Goal: Task Accomplishment & Management: Use online tool/utility

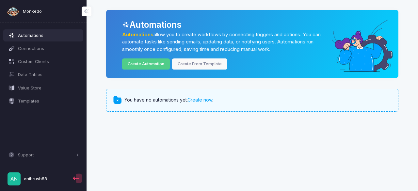
click at [213, 102] on span "You have no automations yet. Create now ." at bounding box center [169, 100] width 89 height 7
click at [210, 102] on link "Create now" at bounding box center [200, 100] width 25 height 6
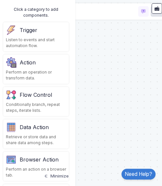
click at [31, 30] on div "Trigger" at bounding box center [29, 30] width 18 height 8
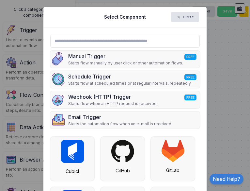
click at [231, 45] on ngb-modal-window "Select Component Close Manual Trigger FREE Starts flow manually by user click o…" at bounding box center [125, 95] width 250 height 191
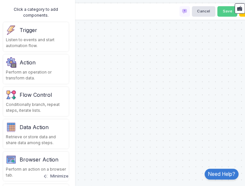
click at [50, 49] on div "Trigger Listen to events and start automation flow." at bounding box center [35, 36] width 65 height 29
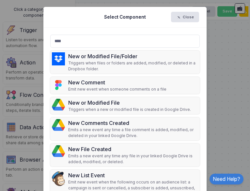
type input "****"
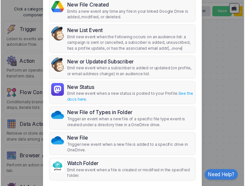
scroll to position [145, 0]
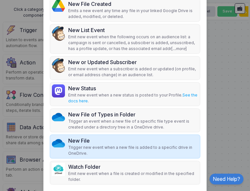
click at [175, 149] on p "Trigger new event when a new file is added to a specific drive in OneDrive." at bounding box center [133, 150] width 130 height 12
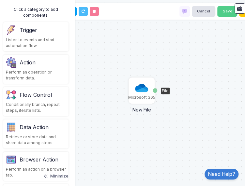
click at [142, 91] on img at bounding box center [141, 87] width 13 height 13
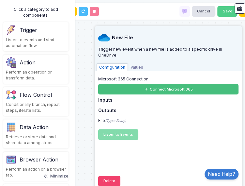
click at [142, 91] on button "Connect Microsoft 365" at bounding box center [168, 89] width 141 height 10
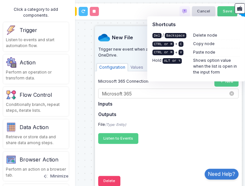
click at [190, 93] on input "text" at bounding box center [162, 93] width 120 height 7
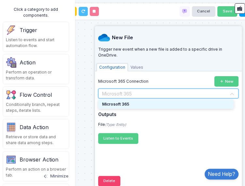
click at [190, 102] on div "Microsoft 365" at bounding box center [166, 104] width 136 height 9
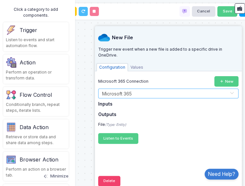
scroll to position [3, 0]
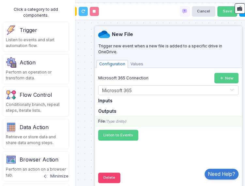
click at [125, 123] on icon "(Type: Entity)" at bounding box center [115, 121] width 21 height 4
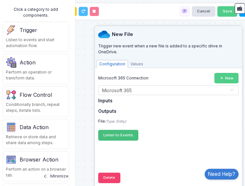
click at [129, 133] on span "Listen to Events" at bounding box center [119, 135] width 30 height 5
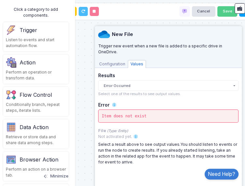
click at [138, 118] on div "Item does not exist" at bounding box center [168, 116] width 141 height 13
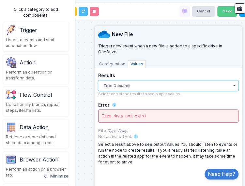
click at [129, 89] on button "Error Occurred" at bounding box center [168, 85] width 141 height 10
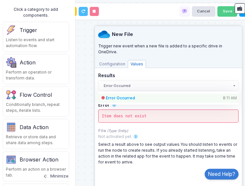
click at [132, 94] on div "Error Occurred 8:11 AM" at bounding box center [168, 97] width 141 height 9
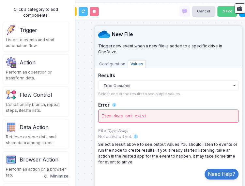
click at [157, 110] on div "Item does not exist" at bounding box center [168, 116] width 141 height 13
click at [116, 64] on span "Configuration" at bounding box center [112, 64] width 31 height 8
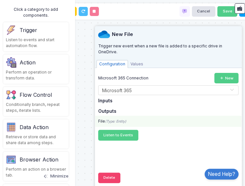
click at [126, 120] on icon "(Type: Entity)" at bounding box center [115, 121] width 21 height 4
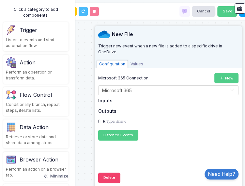
click at [109, 103] on h5 "Inputs" at bounding box center [168, 101] width 141 height 6
click at [137, 59] on div "Configuration Values" at bounding box center [168, 63] width 147 height 9
click at [137, 64] on span "Values" at bounding box center [137, 64] width 18 height 8
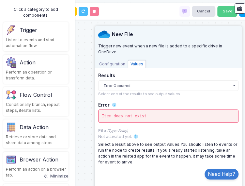
click at [127, 107] on div "Error" at bounding box center [168, 105] width 141 height 7
click at [91, 104] on div "Microsoft 365 New File File" at bounding box center [123, 93] width 252 height 186
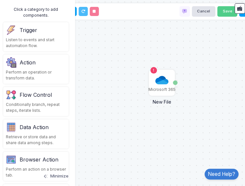
drag, startPoint x: 107, startPoint y: 100, endPoint x: 107, endPoint y: 93, distance: 6.6
click at [107, 93] on div "Microsoft 365 New File File" at bounding box center [123, 93] width 252 height 186
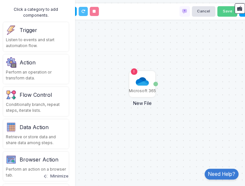
click at [107, 93] on div "Microsoft 365 New File File" at bounding box center [123, 93] width 252 height 186
click at [50, 61] on div "Action" at bounding box center [36, 62] width 60 height 10
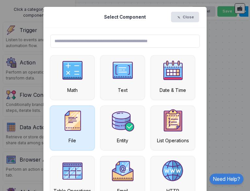
click at [73, 110] on img at bounding box center [72, 120] width 23 height 23
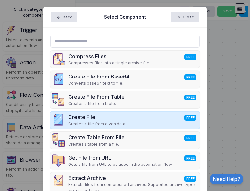
click at [135, 114] on div "Create File FREE Creates a file from given data." at bounding box center [125, 119] width 150 height 17
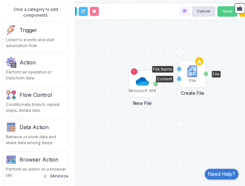
click at [193, 74] on img at bounding box center [192, 71] width 13 height 13
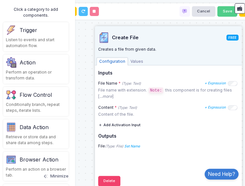
click at [91, 118] on div "Microsoft 365 New File File File Create File File Name Content File" at bounding box center [123, 93] width 252 height 186
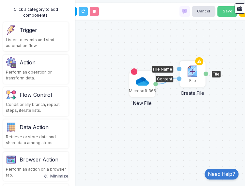
drag, startPoint x: 156, startPoint y: 84, endPoint x: 178, endPoint y: 78, distance: 22.6
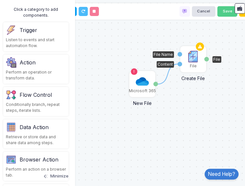
drag, startPoint x: 188, startPoint y: 76, endPoint x: 189, endPoint y: 61, distance: 14.7
click at [189, 61] on img at bounding box center [193, 56] width 13 height 13
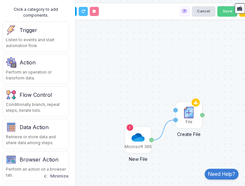
drag, startPoint x: 187, startPoint y: 95, endPoint x: 183, endPoint y: 151, distance: 56.1
click at [183, 151] on div "1 Microsoft 365 New File File File Create File File Name Content File" at bounding box center [123, 93] width 252 height 186
click at [129, 127] on icon at bounding box center [130, 128] width 4 height 4
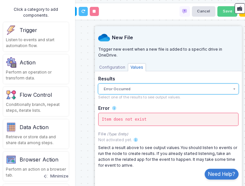
click at [153, 91] on button "Error Occurred" at bounding box center [168, 89] width 141 height 10
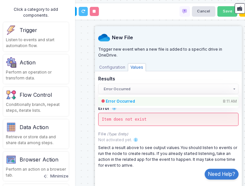
click at [153, 98] on div "Error Occurred 8:11 AM" at bounding box center [163, 101] width 114 height 6
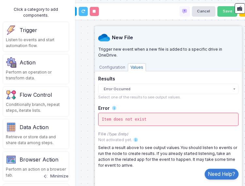
click at [122, 69] on span "Configuration" at bounding box center [112, 67] width 31 height 8
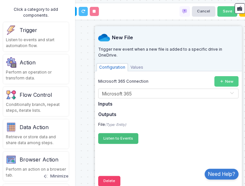
click at [123, 137] on span "Listen to Events" at bounding box center [119, 138] width 30 height 5
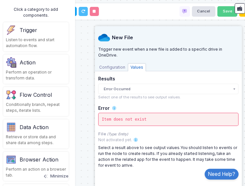
click at [113, 97] on small "Select one of the results to see output values." at bounding box center [139, 97] width 83 height 5
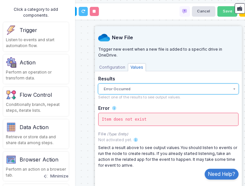
click at [141, 86] on button "Error Occurred" at bounding box center [168, 89] width 141 height 10
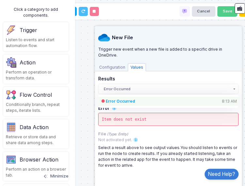
click at [144, 99] on div "Error Occurred 8:13 AM" at bounding box center [163, 101] width 114 height 6
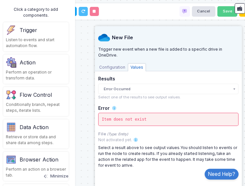
click at [133, 119] on div "Item does not exist" at bounding box center [168, 119] width 141 height 13
click at [88, 106] on div "1 Microsoft 365 New File File File Create File File Name Content File" at bounding box center [123, 93] width 252 height 186
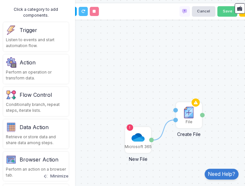
click at [227, 59] on div "1 Microsoft 365 New File File File Create File File Name Content File" at bounding box center [123, 93] width 252 height 186
click at [57, 156] on div "Browser Action" at bounding box center [39, 160] width 39 height 8
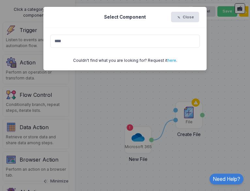
type input "****"
click at [31, 147] on ngb-modal-window "Select Component Close **** Couldn't find what you are looking for? Request it …" at bounding box center [125, 95] width 250 height 191
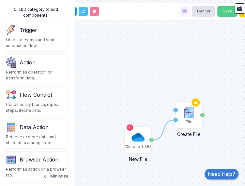
drag, startPoint x: 50, startPoint y: 165, endPoint x: 50, endPoint y: 116, distance: 48.7
click at [50, 116] on div "Click a category to add components. Trigger Listen to events and start automati…" at bounding box center [36, 93] width 78 height 186
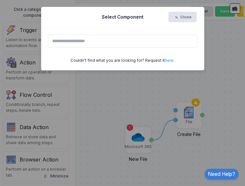
scroll to position [0, 0]
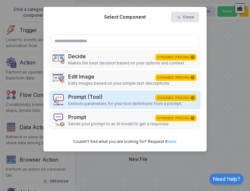
drag, startPoint x: 123, startPoint y: 104, endPoint x: 113, endPoint y: 105, distance: 9.5
click at [113, 105] on p "Extracts parameters for your tool definitions from a prompt." at bounding box center [125, 104] width 114 height 6
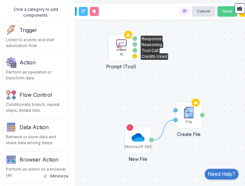
click at [122, 47] on img at bounding box center [121, 44] width 13 height 13
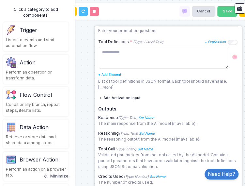
scroll to position [130, 0]
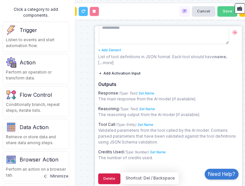
click at [108, 173] on button "Delete" at bounding box center [109, 178] width 22 height 10
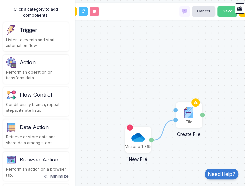
scroll to position [5, 0]
click at [54, 180] on button "Minimize" at bounding box center [56, 176] width 26 height 13
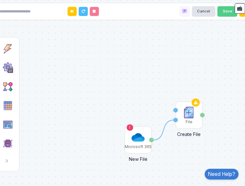
scroll to position [0, 0]
click at [8, 144] on img at bounding box center [8, 143] width 10 height 10
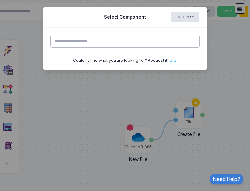
click at [8, 144] on ngb-modal-window "Select Component Close Couldn't find what you are looking for? Request it here ." at bounding box center [125, 95] width 250 height 191
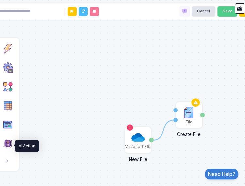
click at [8, 144] on img at bounding box center [8, 143] width 10 height 10
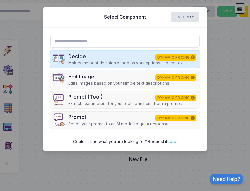
click at [123, 64] on p "Makes the best decision based on your options and context." at bounding box center [126, 63] width 117 height 6
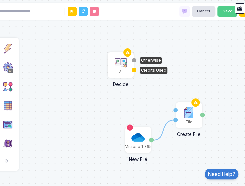
click at [121, 65] on img at bounding box center [120, 62] width 13 height 13
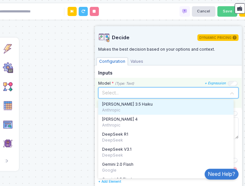
click at [146, 94] on input "text" at bounding box center [162, 92] width 120 height 7
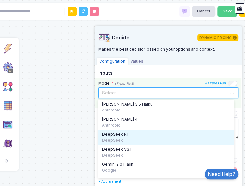
click at [185, 135] on div "DeepSeek R1" at bounding box center [166, 134] width 128 height 6
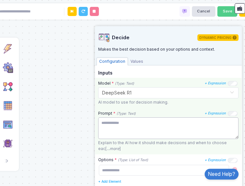
click at [187, 129] on textarea at bounding box center [168, 128] width 141 height 22
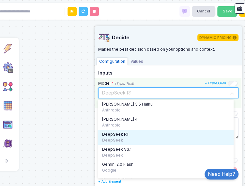
click at [139, 92] on input "text" at bounding box center [162, 92] width 120 height 7
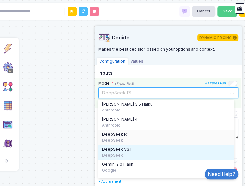
click at [128, 149] on span "DeepSeek V3.1" at bounding box center [116, 149] width 29 height 6
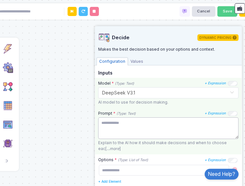
click at [227, 123] on textarea at bounding box center [168, 128] width 141 height 22
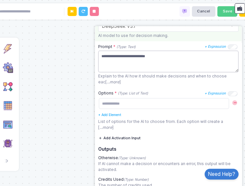
scroll to position [67, 0]
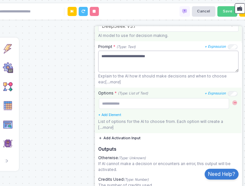
type textarea "**********"
click at [152, 104] on input "text" at bounding box center [164, 103] width 131 height 10
click at [118, 116] on link "+ Add Element" at bounding box center [109, 115] width 23 height 4
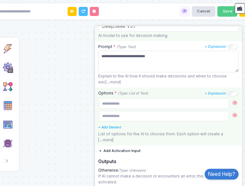
click at [232, 117] on span at bounding box center [235, 115] width 6 height 6
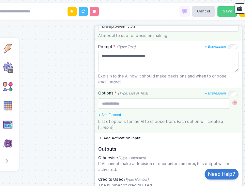
click at [214, 104] on input "text" at bounding box center [164, 103] width 131 height 10
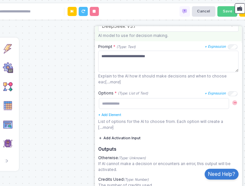
click at [134, 140] on button "Add Activation Input" at bounding box center [119, 138] width 42 height 10
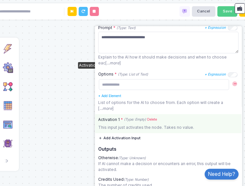
click at [128, 121] on icon "(Type: Empty)" at bounding box center [135, 119] width 22 height 5
click at [157, 119] on link "Delete" at bounding box center [152, 119] width 10 height 5
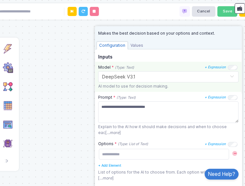
scroll to position [10, 0]
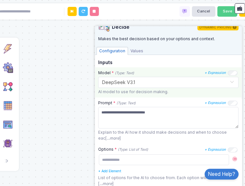
click at [132, 49] on span "Values" at bounding box center [137, 51] width 18 height 8
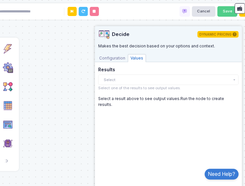
scroll to position [3, 0]
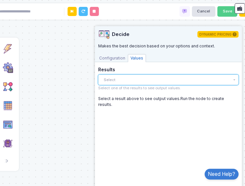
click at [149, 83] on button "Select" at bounding box center [168, 80] width 141 height 10
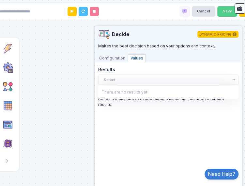
click at [149, 89] on div "There are no results yet." at bounding box center [168, 92] width 141 height 13
click at [114, 54] on span "Configuration" at bounding box center [112, 58] width 31 height 8
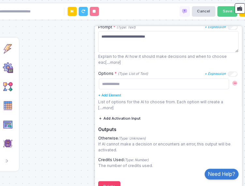
scroll to position [87, 0]
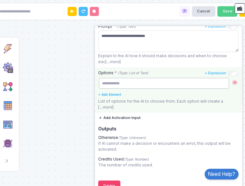
click at [120, 79] on input "text" at bounding box center [164, 83] width 131 height 10
click at [104, 95] on link "+ Add Element" at bounding box center [109, 95] width 23 height 4
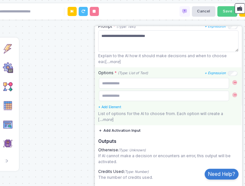
click at [234, 93] on div "Options * (Type: List of Text) + Expression + Add Element List of options for t…" at bounding box center [168, 96] width 146 height 58
click at [232, 95] on span at bounding box center [235, 95] width 6 height 6
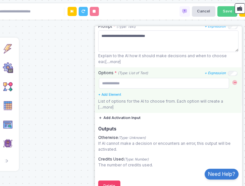
click at [133, 119] on button "Add Activation Input" at bounding box center [119, 118] width 42 height 10
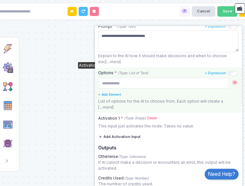
scroll to position [106, 0]
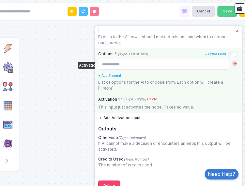
click at [131, 108] on div "This input just activates the node. Takes no value." at bounding box center [168, 107] width 146 height 6
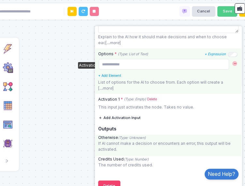
click at [126, 139] on icon "(Type: Unknown)" at bounding box center [132, 138] width 28 height 4
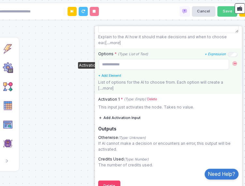
click at [76, 140] on div "1 Microsoft 365 New File File File Create File File Name Content File AI Decide…" at bounding box center [123, 93] width 252 height 186
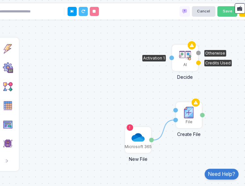
drag, startPoint x: 122, startPoint y: 64, endPoint x: 186, endPoint y: 57, distance: 64.8
click at [186, 57] on img at bounding box center [185, 55] width 13 height 13
click at [175, 60] on div "AI" at bounding box center [185, 57] width 25 height 25
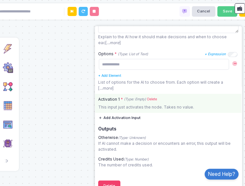
click at [107, 100] on label "Activation 1 * (Type: Empty) Delete" at bounding box center [168, 99] width 146 height 6
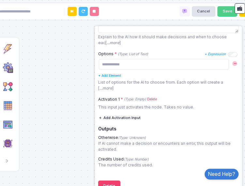
click at [121, 116] on button "Add Activation Input" at bounding box center [119, 118] width 42 height 10
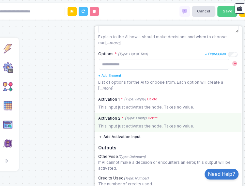
click at [148, 118] on link "Delete" at bounding box center [153, 118] width 10 height 5
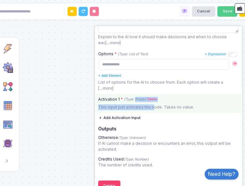
drag, startPoint x: 135, startPoint y: 98, endPoint x: 153, endPoint y: 103, distance: 18.3
click at [153, 103] on div "Activation 1 * (Type: Empty) Delete This input just activates the node. Takes n…" at bounding box center [168, 103] width 146 height 19
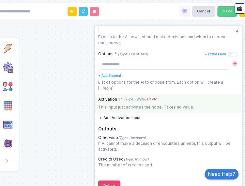
click at [153, 99] on link "Delete" at bounding box center [152, 99] width 10 height 5
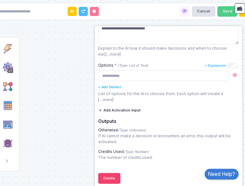
click at [83, 93] on div "1 Microsoft 365 New File File File Create File File Name Content File AI Decide…" at bounding box center [123, 93] width 252 height 186
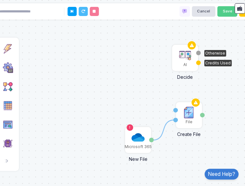
click at [194, 53] on div "AI" at bounding box center [185, 57] width 25 height 25
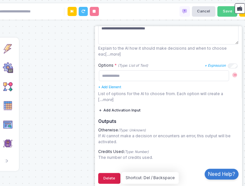
click at [115, 176] on button "Delete" at bounding box center [109, 178] width 22 height 10
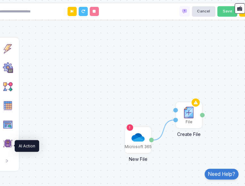
click at [11, 145] on img at bounding box center [8, 143] width 10 height 10
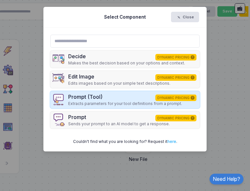
click at [109, 103] on p "Extracts parameters for your tool definitions from a prompt." at bounding box center [125, 104] width 114 height 6
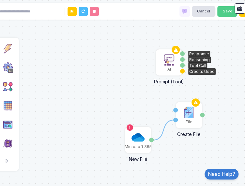
click at [169, 62] on img at bounding box center [169, 59] width 13 height 13
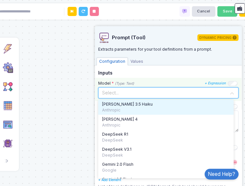
click at [186, 94] on input "text" at bounding box center [162, 92] width 120 height 7
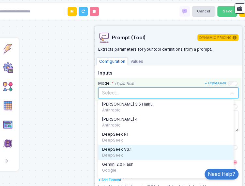
click at [161, 145] on div "DeepSeek V3.1 DeepSeek" at bounding box center [166, 152] width 136 height 15
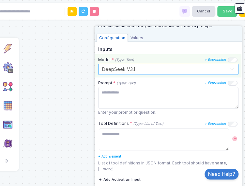
scroll to position [29, 0]
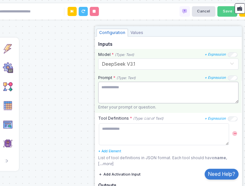
click at [197, 93] on textarea at bounding box center [168, 93] width 141 height 22
type textarea "*"
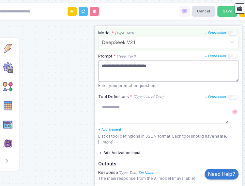
scroll to position [63, 0]
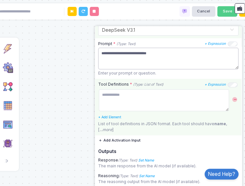
type textarea "**********"
click at [203, 97] on textarea at bounding box center [164, 100] width 131 height 22
click at [106, 131] on icon "...more" at bounding box center [106, 129] width 13 height 5
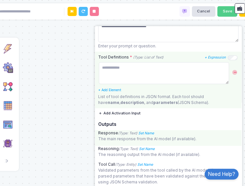
scroll to position [92, 0]
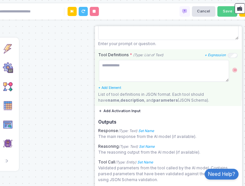
click at [135, 113] on button "Add Activation Input" at bounding box center [119, 111] width 42 height 10
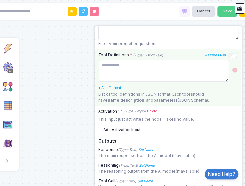
scroll to position [111, 0]
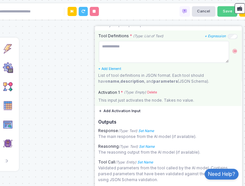
click at [135, 90] on icon "(Type: Empty)" at bounding box center [135, 92] width 22 height 5
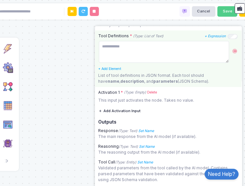
click at [127, 113] on button "Add Activation Input" at bounding box center [119, 111] width 42 height 10
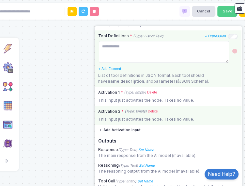
click at [127, 112] on icon "(Type: Empty)" at bounding box center [136, 111] width 22 height 5
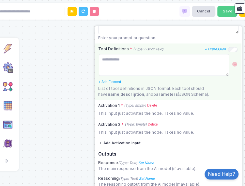
scroll to position [96, 0]
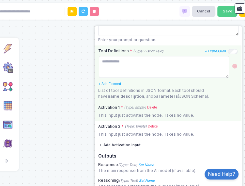
click at [155, 106] on link "Delete" at bounding box center [152, 107] width 10 height 5
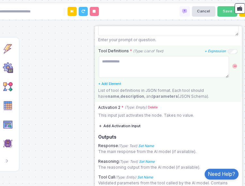
click at [155, 106] on link "Delete" at bounding box center [153, 107] width 10 height 5
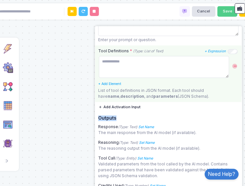
drag, startPoint x: 237, startPoint y: 112, endPoint x: 236, endPoint y: 102, distance: 9.8
click at [236, 102] on app-side-panel "**********" at bounding box center [168, 107] width 147 height 163
click at [237, 103] on app-side-panel "**********" at bounding box center [168, 107] width 147 height 163
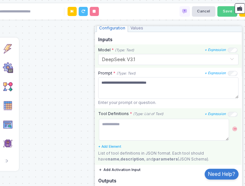
scroll to position [39, 0]
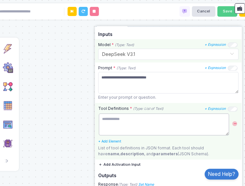
click at [195, 114] on textarea at bounding box center [164, 124] width 131 height 22
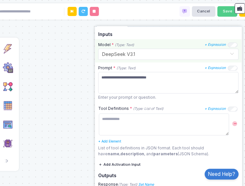
click at [67, 111] on div "1 Microsoft 365 New File File File Create File File Name Content File AI Prompt…" at bounding box center [123, 93] width 252 height 186
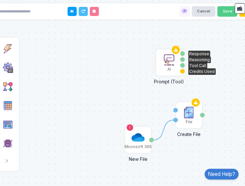
click at [175, 67] on div "AI" at bounding box center [169, 62] width 25 height 25
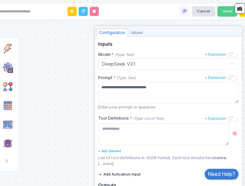
scroll to position [33, 0]
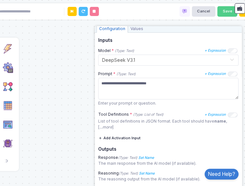
click at [80, 139] on div "1 Microsoft 365 New File File File Create File File Name Content File AI Prompt…" at bounding box center [123, 93] width 252 height 186
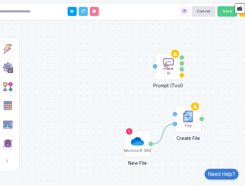
drag, startPoint x: 92, startPoint y: 134, endPoint x: 91, endPoint y: 138, distance: 4.0
click at [91, 138] on div "1 Microsoft 365 New File File File Create File File Name Content File AI Prompt…" at bounding box center [123, 93] width 252 height 186
drag, startPoint x: 176, startPoint y: 115, endPoint x: 161, endPoint y: 111, distance: 16.3
click at [161, 111] on div "1 Microsoft 365 New File File File Create File File Name Content File AI Prompt…" at bounding box center [123, 93] width 252 height 186
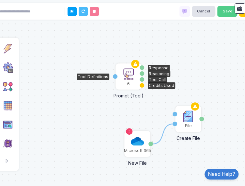
drag, startPoint x: 163, startPoint y: 76, endPoint x: 122, endPoint y: 87, distance: 41.8
click at [122, 87] on div "AI" at bounding box center [128, 76] width 25 height 25
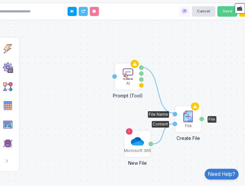
drag, startPoint x: 142, startPoint y: 68, endPoint x: 175, endPoint y: 113, distance: 55.5
click at [172, 81] on div "1 1 Microsoft 365 New File File File Create File File Name Content File AI Prom…" at bounding box center [123, 93] width 252 height 186
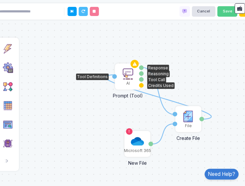
drag, startPoint x: 203, startPoint y: 119, endPoint x: 115, endPoint y: 75, distance: 98.2
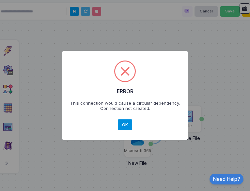
click at [126, 121] on button "OK" at bounding box center [125, 124] width 14 height 11
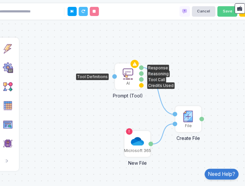
click at [128, 84] on div "AI" at bounding box center [129, 83] width 4 height 6
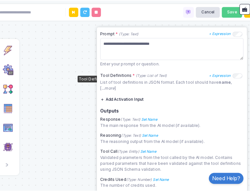
scroll to position [97, 0]
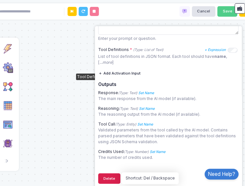
click at [115, 178] on button "Delete" at bounding box center [109, 178] width 22 height 10
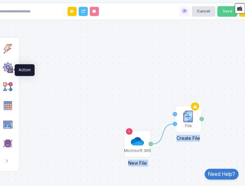
click at [5, 70] on img at bounding box center [8, 67] width 10 height 10
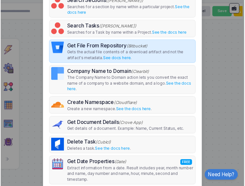
scroll to position [56, 0]
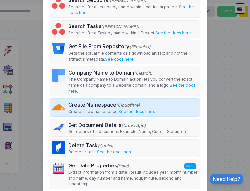
type input "****"
click at [162, 106] on div "Create Namespace (Cloudflare) Create a new namespace. See the docs here ." at bounding box center [125, 107] width 150 height 17
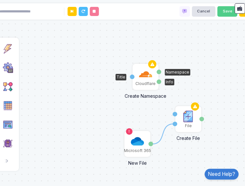
click at [146, 77] on img at bounding box center [145, 74] width 13 height 13
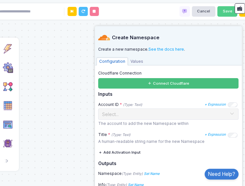
click at [148, 83] on icon at bounding box center [150, 83] width 5 height 5
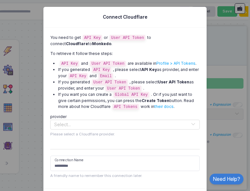
click at [121, 122] on input "text" at bounding box center [125, 124] width 149 height 7
click at [222, 134] on ngb-modal-window "**********" at bounding box center [125, 95] width 250 height 191
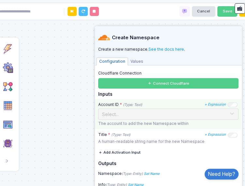
click at [230, 114] on span at bounding box center [232, 114] width 5 height 8
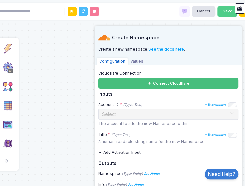
click at [203, 85] on button "Connect Cloudflare" at bounding box center [168, 83] width 141 height 10
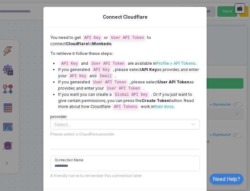
drag, startPoint x: 107, startPoint y: 149, endPoint x: 123, endPoint y: 142, distance: 17.6
click at [123, 142] on form "**********" at bounding box center [125, 145] width 150 height 67
click at [165, 123] on input "text" at bounding box center [125, 124] width 149 height 7
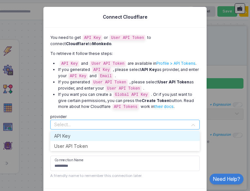
click at [165, 123] on input "text" at bounding box center [125, 124] width 149 height 7
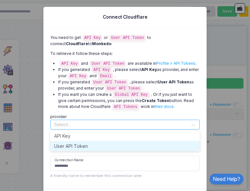
click at [154, 147] on div "User API Token" at bounding box center [125, 146] width 150 height 10
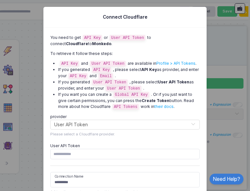
drag, startPoint x: 145, startPoint y: 140, endPoint x: 147, endPoint y: 116, distance: 24.0
click at [147, 116] on div "provider Select... × User API Token × Please select a Cloudflare provider. User…" at bounding box center [125, 135] width 156 height 47
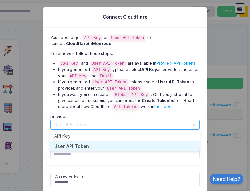
click at [146, 126] on input "text" at bounding box center [125, 124] width 149 height 7
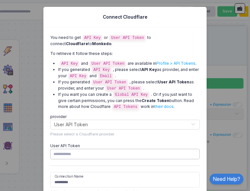
click at [132, 156] on input "User API Token" at bounding box center [125, 154] width 150 height 10
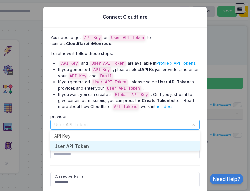
click at [121, 122] on input "text" at bounding box center [125, 124] width 149 height 7
click at [119, 108] on code "API Tokens" at bounding box center [126, 107] width 26 height 6
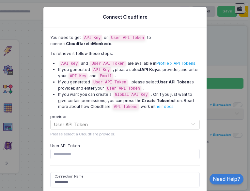
click at [157, 64] on link "Profile > API Tokens" at bounding box center [176, 63] width 39 height 5
click at [162, 62] on link "Profile > API Tokens" at bounding box center [176, 63] width 39 height 5
click at [174, 63] on link "Profile > API Tokens" at bounding box center [176, 63] width 39 height 5
click at [40, 13] on ngb-modal-window "**********" at bounding box center [125, 95] width 250 height 191
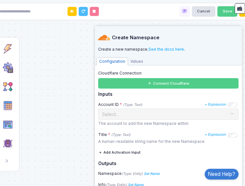
click at [51, 18] on div at bounding box center [48, 11] width 107 height 14
click at [62, 34] on div "1 Microsoft 365 New File File File Create File File Name Content File Cloudflar…" at bounding box center [123, 93] width 252 height 186
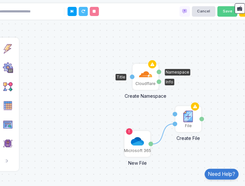
click at [148, 76] on img at bounding box center [145, 74] width 13 height 13
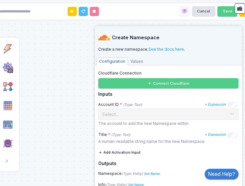
click at [78, 96] on div "1 Microsoft 365 New File File File Create File File Name Content File Cloudflar…" at bounding box center [123, 93] width 252 height 186
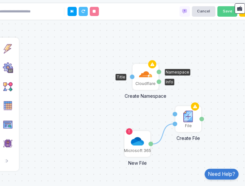
click at [143, 82] on div "Cloudflare" at bounding box center [146, 84] width 20 height 6
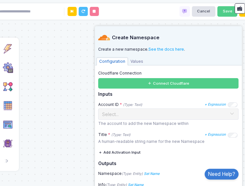
scroll to position [23, 0]
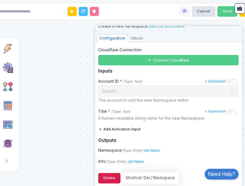
click at [114, 176] on button "Delete" at bounding box center [109, 178] width 22 height 10
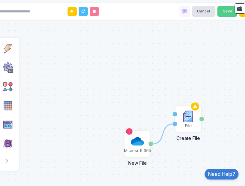
click at [12, 57] on div "Trigger Listen to events and start automation flow." at bounding box center [8, 49] width 16 height 16
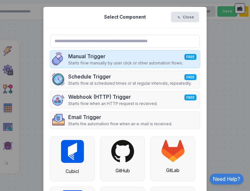
click at [81, 57] on div "Manual Trigger FREE" at bounding box center [125, 56] width 115 height 8
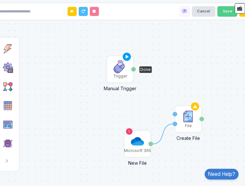
click at [120, 69] on img at bounding box center [120, 66] width 13 height 13
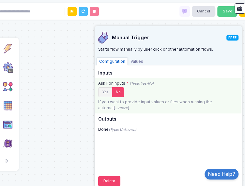
click at [107, 95] on button "Yes" at bounding box center [105, 92] width 14 height 10
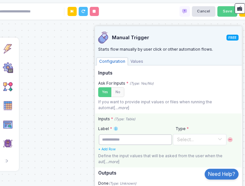
click at [167, 141] on input "text" at bounding box center [136, 139] width 74 height 10
type input "*"
type input "**********"
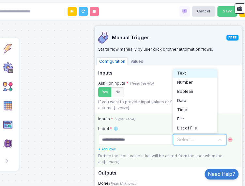
click at [202, 136] on input "text" at bounding box center [193, 138] width 33 height 7
click at [198, 77] on div "Text" at bounding box center [195, 73] width 44 height 9
click at [213, 138] on div at bounding box center [200, 139] width 53 height 8
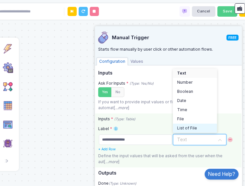
click at [211, 128] on div "List of File" at bounding box center [195, 128] width 36 height 6
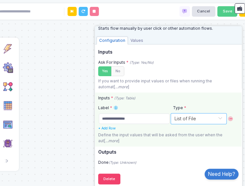
scroll to position [22, 0]
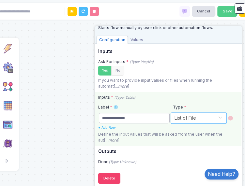
click at [170, 120] on input "**********" at bounding box center [134, 118] width 71 height 10
drag, startPoint x: 164, startPoint y: 119, endPoint x: 95, endPoint y: 130, distance: 70.1
click at [95, 130] on div "**********" at bounding box center [168, 119] width 146 height 54
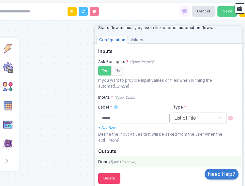
type input "******"
click at [108, 165] on div "Done (Type: Unknown)" at bounding box center [168, 161] width 146 height 11
click at [109, 160] on icon "(Type: Unknown)" at bounding box center [123, 162] width 28 height 4
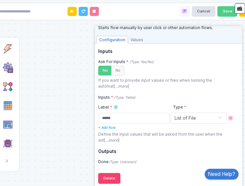
click at [62, 135] on div "1 Microsoft 365 New File File File Create File File Name Content File Trigger M…" at bounding box center [123, 93] width 252 height 186
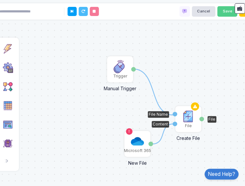
drag, startPoint x: 135, startPoint y: 68, endPoint x: 174, endPoint y: 115, distance: 60.1
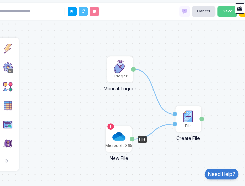
drag, startPoint x: 138, startPoint y: 144, endPoint x: 120, endPoint y: 139, distance: 19.3
click at [120, 139] on img at bounding box center [118, 136] width 13 height 13
click at [13, 73] on img at bounding box center [8, 67] width 10 height 10
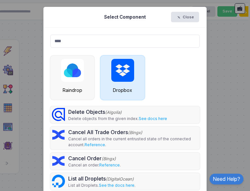
type input "****"
click at [135, 60] on div "Dropbox" at bounding box center [123, 78] width 44 height 44
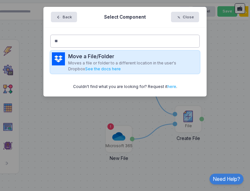
type input "**"
click at [117, 70] on p "Moves a file or folder to a different location in the user's Dropbox See the do…" at bounding box center [133, 66] width 130 height 12
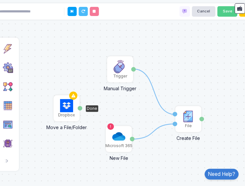
click at [67, 108] on img at bounding box center [66, 105] width 13 height 13
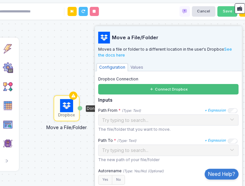
click at [112, 93] on button "Connect Dropbox" at bounding box center [168, 89] width 141 height 10
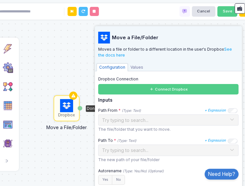
click at [83, 54] on div "1 1 Microsoft 365 New File File File Create File File Name Content File Trigger…" at bounding box center [123, 93] width 252 height 186
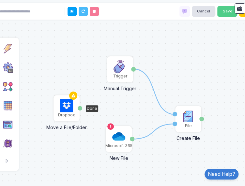
click at [71, 111] on img at bounding box center [66, 105] width 13 height 13
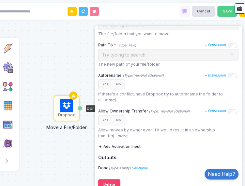
scroll to position [102, 0]
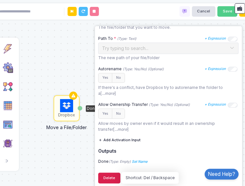
click at [108, 175] on button "Delete" at bounding box center [109, 178] width 22 height 10
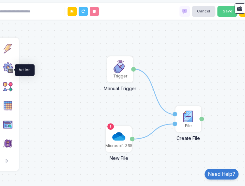
click at [13, 71] on img at bounding box center [8, 67] width 10 height 10
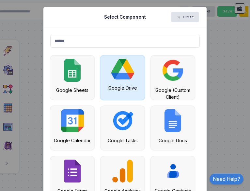
type input "******"
click at [124, 61] on img at bounding box center [122, 69] width 23 height 21
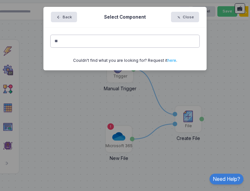
type input "*"
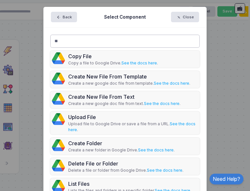
type input "**"
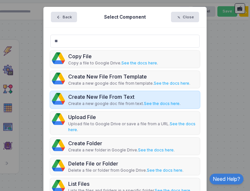
drag, startPoint x: 93, startPoint y: 122, endPoint x: 148, endPoint y: 93, distance: 61.6
click at [148, 93] on div "Copy File Copy a file to Google Drive. See the docs here . Create New File From…" at bounding box center [125, 165] width 150 height 229
click at [148, 93] on div "Create New File From Text" at bounding box center [124, 97] width 112 height 8
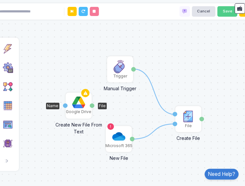
click at [79, 106] on img at bounding box center [78, 102] width 13 height 12
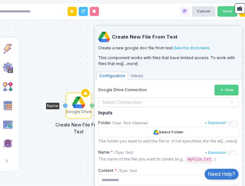
scroll to position [59, 0]
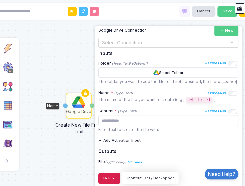
click at [117, 177] on button "Delete" at bounding box center [109, 178] width 22 height 10
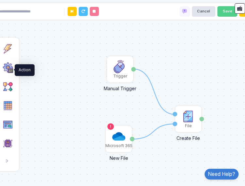
click at [7, 73] on img at bounding box center [8, 67] width 10 height 10
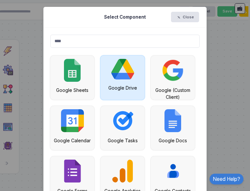
type input "****"
click at [112, 70] on img at bounding box center [122, 69] width 23 height 21
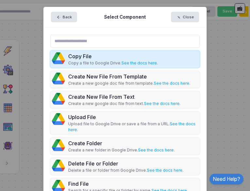
click at [94, 56] on div "Copy File" at bounding box center [113, 56] width 90 height 8
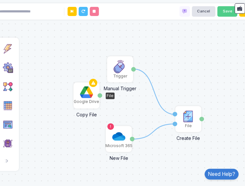
click at [87, 95] on img at bounding box center [86, 92] width 13 height 12
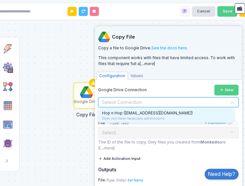
click at [129, 100] on input "text" at bounding box center [162, 102] width 120 height 7
click at [129, 112] on span "Hop n Hop ([EMAIL_ADDRESS][DOMAIN_NAME])" at bounding box center [147, 112] width 91 height 5
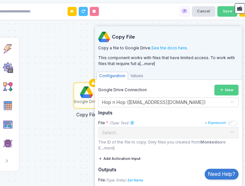
click at [80, 132] on div "1 1 Microsoft 365 New File File File Create File File Name Content File Trigger…" at bounding box center [123, 93] width 252 height 186
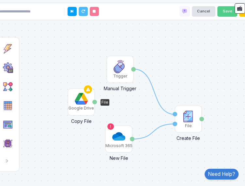
drag, startPoint x: 84, startPoint y: 100, endPoint x: 78, endPoint y: 107, distance: 9.3
click at [78, 107] on div "Google Drive" at bounding box center [81, 108] width 25 height 6
click at [78, 107] on div "Google Drive" at bounding box center [80, 109] width 25 height 6
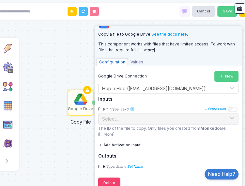
scroll to position [18, 0]
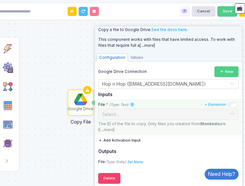
click at [110, 131] on icon "...more" at bounding box center [107, 129] width 13 height 5
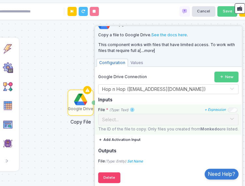
click at [116, 138] on button "Add Activation Input" at bounding box center [119, 140] width 42 height 10
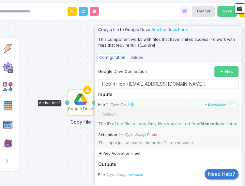
click at [153, 137] on div "Activation 1 * (Type: Empty) Delete This input just activates the node. Takes n…" at bounding box center [168, 138] width 146 height 19
click at [153, 138] on link "Delete" at bounding box center [152, 134] width 10 height 5
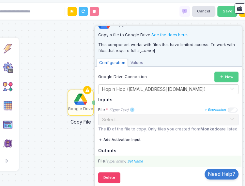
click at [123, 161] on icon "(Type: Entity)" at bounding box center [115, 161] width 21 height 4
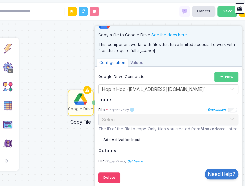
click at [138, 59] on span "Values" at bounding box center [137, 63] width 18 height 8
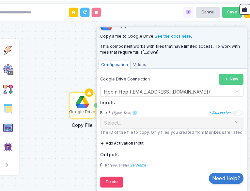
scroll to position [3, 0]
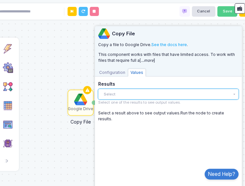
click at [122, 94] on button "Select" at bounding box center [168, 94] width 141 height 10
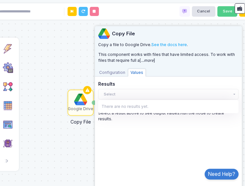
click at [117, 72] on span "Configuration" at bounding box center [112, 73] width 31 height 8
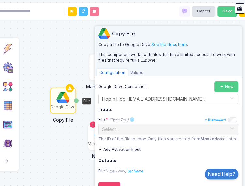
drag, startPoint x: 79, startPoint y: 157, endPoint x: 61, endPoint y: 157, distance: 18.0
click at [61, 157] on div "1 1 Microsoft 365 New File File File Create File File Name Content File Trigger…" at bounding box center [123, 93] width 252 height 186
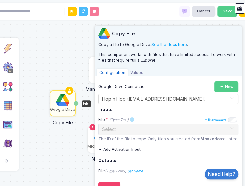
click at [61, 157] on div "1 1 Microsoft 365 New File File File Create File File Name Content File Trigger…" at bounding box center [123, 93] width 252 height 186
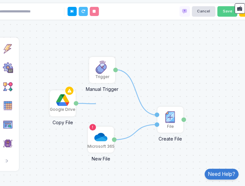
drag, startPoint x: 76, startPoint y: 103, endPoint x: 95, endPoint y: 103, distance: 19.6
click at [108, 145] on div "Microsoft 365" at bounding box center [101, 147] width 27 height 6
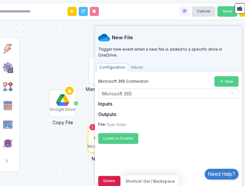
click at [115, 179] on button "Delete" at bounding box center [109, 181] width 22 height 10
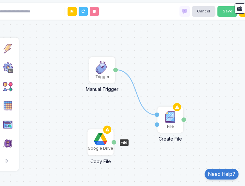
drag, startPoint x: 62, startPoint y: 113, endPoint x: 100, endPoint y: 152, distance: 54.3
click at [100, 152] on div "Google Drive" at bounding box center [100, 142] width 25 height 25
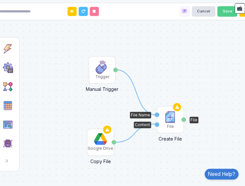
drag, startPoint x: 114, startPoint y: 141, endPoint x: 156, endPoint y: 124, distance: 45.6
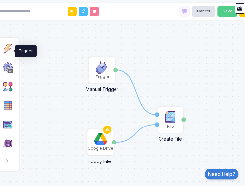
click at [10, 54] on img at bounding box center [8, 48] width 10 height 10
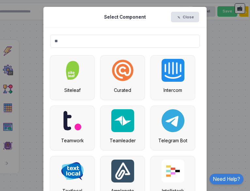
type input "*"
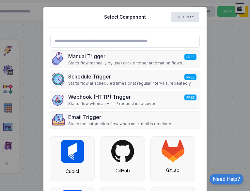
click at [212, 95] on ngb-modal-window "Select Component Close Manual Trigger FREE Starts flow manually by user click o…" at bounding box center [125, 95] width 250 height 191
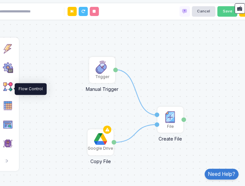
click at [8, 86] on img at bounding box center [8, 86] width 10 height 10
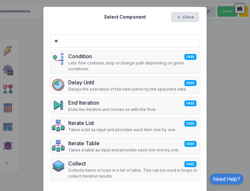
type input "*"
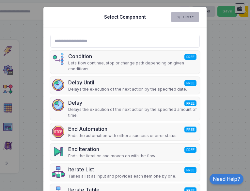
click at [171, 16] on button "Close" at bounding box center [185, 17] width 28 height 10
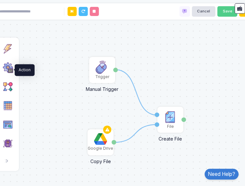
click at [9, 69] on img at bounding box center [8, 67] width 10 height 10
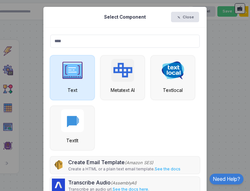
type input "****"
click at [61, 66] on img at bounding box center [72, 70] width 23 height 23
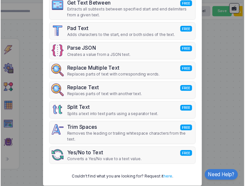
scroll to position [228, 0]
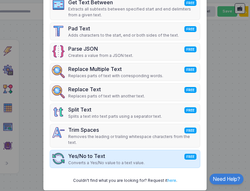
click at [179, 152] on div "Yes/No to Text FREE Converts a Yes/No value to a text value." at bounding box center [125, 158] width 150 height 17
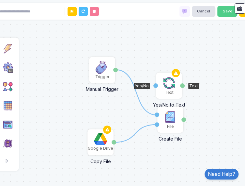
click at [169, 86] on img at bounding box center [169, 82] width 13 height 13
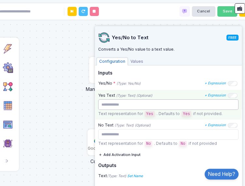
click at [128, 102] on input "text" at bounding box center [168, 104] width 141 height 10
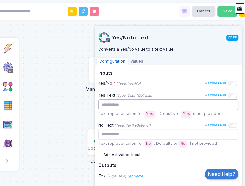
scroll to position [14, 0]
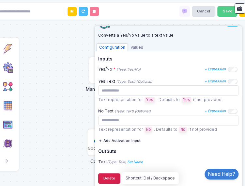
click at [114, 176] on button "Delete" at bounding box center [109, 178] width 22 height 10
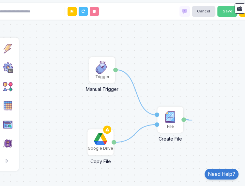
drag, startPoint x: 182, startPoint y: 120, endPoint x: 193, endPoint y: 120, distance: 10.1
click at [193, 120] on div "1 1 1 File Create File File Name Content File Trigger Manual Trigger Done Googl…" at bounding box center [123, 93] width 252 height 186
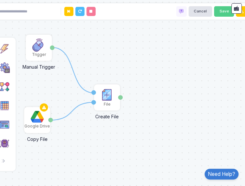
drag, startPoint x: 189, startPoint y: 166, endPoint x: 128, endPoint y: 144, distance: 64.1
click at [128, 144] on div "1 1 File Create File File Name Content File Trigger Manual Trigger Done Google …" at bounding box center [119, 93] width 252 height 186
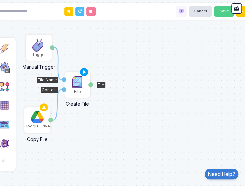
drag, startPoint x: 102, startPoint y: 105, endPoint x: 73, endPoint y: 92, distance: 32.4
click at [73, 92] on div "File" at bounding box center [77, 84] width 25 height 25
drag, startPoint x: 50, startPoint y: 120, endPoint x: 63, endPoint y: 80, distance: 41.9
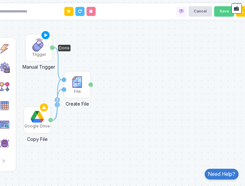
click at [46, 53] on div "Trigger" at bounding box center [38, 47] width 25 height 25
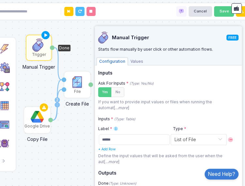
scroll to position [22, 0]
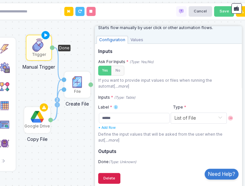
click at [114, 178] on button "Delete" at bounding box center [109, 178] width 22 height 10
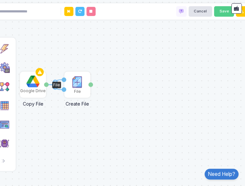
drag, startPoint x: 37, startPoint y: 123, endPoint x: 33, endPoint y: 87, distance: 35.6
click at [33, 87] on div "Google Drive" at bounding box center [33, 84] width 25 height 25
click at [64, 109] on div "1 2 File Create File File Name Content File Google Drive Copy File File" at bounding box center [119, 93] width 252 height 186
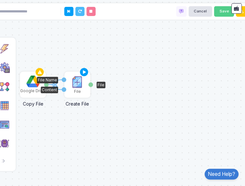
click at [75, 85] on img at bounding box center [77, 82] width 13 height 13
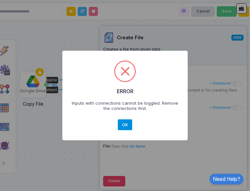
click at [124, 124] on button "OK" at bounding box center [125, 124] width 14 height 11
click at [218, 93] on div "× ERROR Inputs with connections cannot be toggled. Remove the connections first…" at bounding box center [125, 95] width 250 height 191
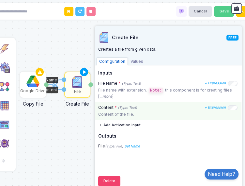
click at [147, 115] on p "Content of the file." at bounding box center [168, 114] width 141 height 6
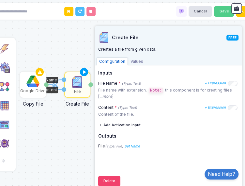
click at [74, 136] on div "1 2 File Create File File Name Content File Google Drive Copy File File" at bounding box center [119, 93] width 252 height 186
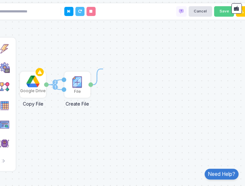
drag, startPoint x: 92, startPoint y: 86, endPoint x: 103, endPoint y: 69, distance: 20.3
click at [103, 69] on div "1 2 1 File Create File File Name Content File Google Drive Copy File File" at bounding box center [119, 93] width 252 height 186
click at [1, 72] on img at bounding box center [4, 67] width 10 height 10
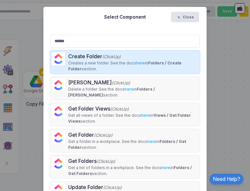
type input "******"
click at [70, 66] on p "Creates a new folder. See the docs here in Folders / Create Folder section." at bounding box center [133, 66] width 130 height 12
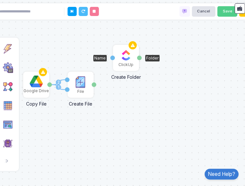
click at [126, 58] on img at bounding box center [126, 55] width 13 height 13
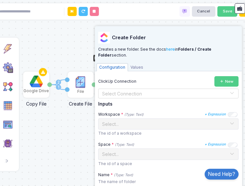
click at [67, 131] on div "1 2 File Create File File Name Content File Google Drive Copy File File ClickUp…" at bounding box center [123, 93] width 252 height 186
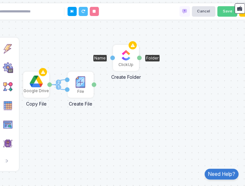
click at [114, 61] on div "Name" at bounding box center [112, 57] width 5 height 25
click at [124, 65] on div "ClickUp" at bounding box center [126, 65] width 15 height 6
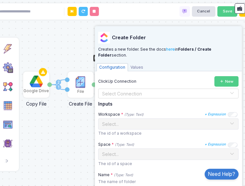
click at [88, 124] on div "1 2 File Create File File Name Content File Google Drive Copy File File ClickUp…" at bounding box center [123, 93] width 252 height 186
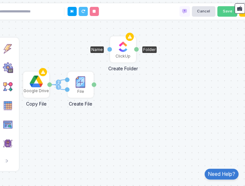
drag, startPoint x: 126, startPoint y: 63, endPoint x: 123, endPoint y: 54, distance: 9.0
click at [123, 54] on div "ClickUp" at bounding box center [123, 56] width 15 height 6
click at [121, 52] on img at bounding box center [123, 46] width 13 height 13
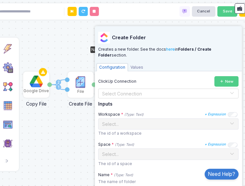
click at [218, 88] on div "ClickUp Connection New Select Connection" at bounding box center [168, 87] width 141 height 22
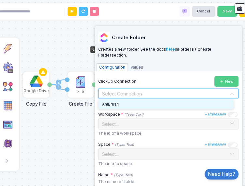
click at [218, 92] on div at bounding box center [169, 94] width 140 height 8
click at [199, 102] on div "AniBrush" at bounding box center [166, 104] width 136 height 9
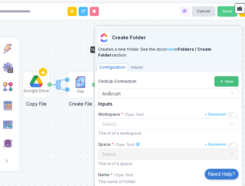
click at [220, 81] on icon at bounding box center [222, 81] width 5 height 5
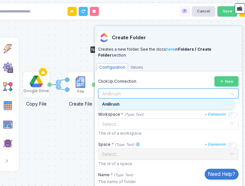
click at [220, 93] on div at bounding box center [169, 94] width 140 height 8
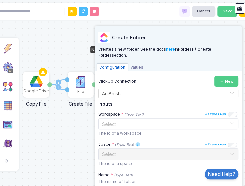
click at [80, 149] on div "1 2 File Create File File Name Content File Google Drive Copy File File ClickUp…" at bounding box center [123, 93] width 252 height 186
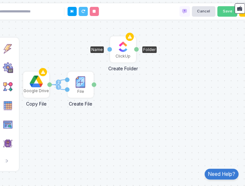
click at [120, 55] on div "ClickUp" at bounding box center [123, 56] width 15 height 6
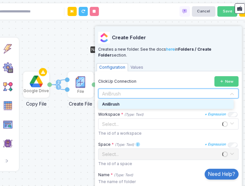
click at [136, 94] on input "text" at bounding box center [162, 93] width 120 height 7
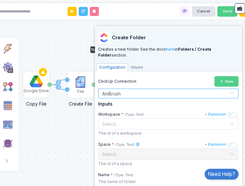
scroll to position [82, 0]
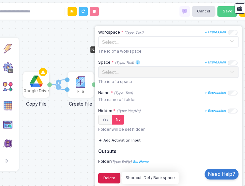
click at [108, 177] on button "Delete" at bounding box center [109, 178] width 22 height 10
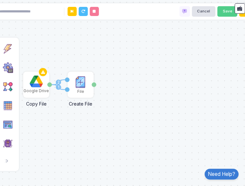
click at [12, 76] on div "Action Perform an operation or transform data." at bounding box center [8, 68] width 16 height 16
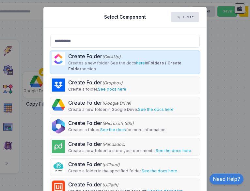
type input "**********"
click at [78, 66] on p "Creates a new folder. See the docs here in Folders / Create Folder section." at bounding box center [133, 66] width 130 height 12
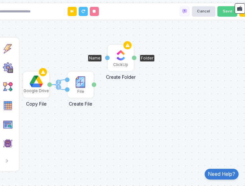
click at [121, 58] on img at bounding box center [120, 55] width 13 height 13
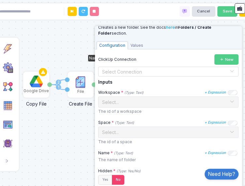
scroll to position [0, 0]
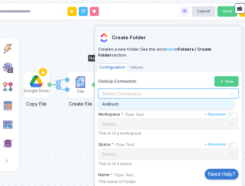
click at [162, 94] on input "text" at bounding box center [162, 93] width 120 height 7
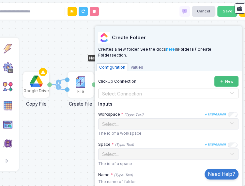
click at [215, 84] on button "New" at bounding box center [227, 81] width 24 height 10
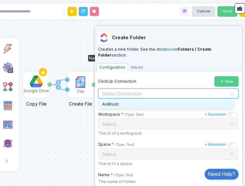
click at [173, 94] on input "text" at bounding box center [162, 93] width 120 height 7
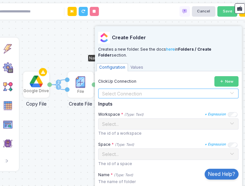
scroll to position [82, 0]
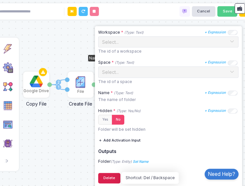
click at [113, 178] on button "Delete" at bounding box center [109, 178] width 22 height 10
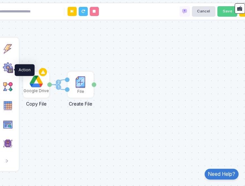
click at [11, 73] on img at bounding box center [8, 67] width 10 height 10
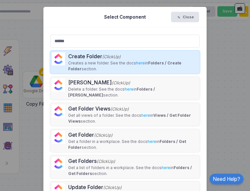
type input "******"
click at [68, 66] on p "Creates a new folder. See the docs here in Folders / Create Folder section." at bounding box center [133, 66] width 130 height 12
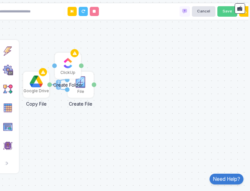
click at [69, 66] on div "Delete Folder (ClickUp)" at bounding box center [133, 66] width 130 height 8
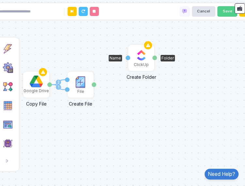
drag, startPoint x: 69, startPoint y: 64, endPoint x: 143, endPoint y: 56, distance: 73.7
click at [143, 56] on img at bounding box center [141, 55] width 13 height 13
click at [145, 65] on div "ClickUp" at bounding box center [141, 64] width 15 height 6
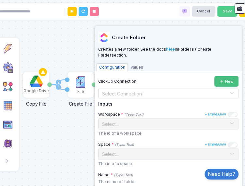
click at [220, 83] on icon at bounding box center [222, 81] width 5 height 5
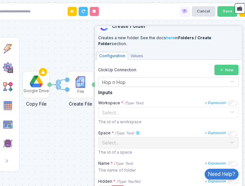
scroll to position [12, 0]
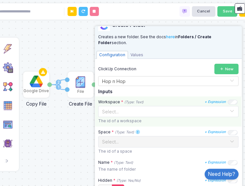
click at [230, 110] on span at bounding box center [232, 111] width 5 height 8
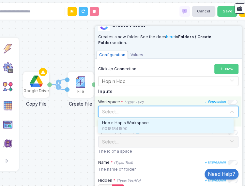
click at [211, 121] on div "Hop n Hop's Workspace" at bounding box center [166, 123] width 128 height 6
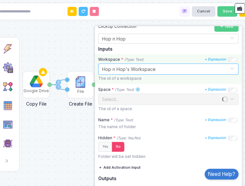
scroll to position [57, 0]
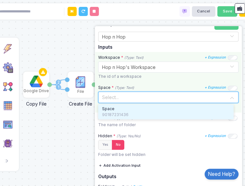
click at [205, 93] on input "text" at bounding box center [162, 96] width 120 height 7
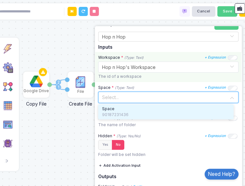
click at [197, 108] on div "Space" at bounding box center [166, 109] width 128 height 6
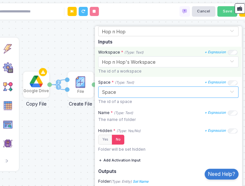
scroll to position [82, 0]
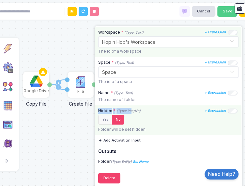
drag, startPoint x: 137, startPoint y: 101, endPoint x: 132, endPoint y: 110, distance: 9.9
click at [132, 110] on form "Workspace * (Type: Text) + Expression Select... × Hop n Hop's Workspace The id …" at bounding box center [168, 81] width 146 height 109
click at [132, 110] on icon "(Type: Yes/No)" at bounding box center [129, 111] width 24 height 4
click at [105, 117] on button "Yes" at bounding box center [105, 120] width 14 height 10
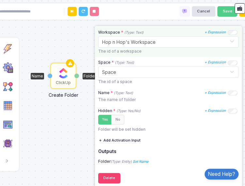
drag, startPoint x: 86, startPoint y: 119, endPoint x: 8, endPoint y: 138, distance: 80.6
click at [8, 138] on automation-editor "1 2 File Create File File Name Content File Google Drive Copy File File ClickUp…" at bounding box center [123, 93] width 252 height 186
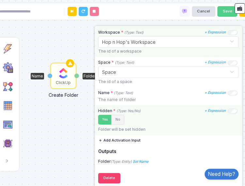
click at [114, 118] on button "No" at bounding box center [117, 120] width 13 height 10
click at [99, 119] on button "Yes" at bounding box center [105, 120] width 14 height 10
click at [116, 122] on button "No" at bounding box center [117, 120] width 13 height 10
click at [231, 108] on div "Hidden * (Type: Yes/No) + Expression" at bounding box center [168, 111] width 140 height 6
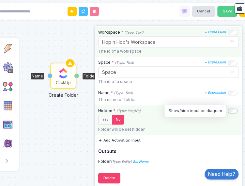
scroll to position [70, 0]
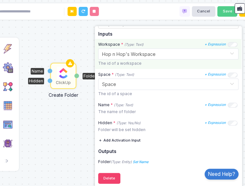
click at [81, 168] on div "1 2 File Create File File Name Content File Google Drive Copy File File ClickUp…" at bounding box center [123, 93] width 252 height 186
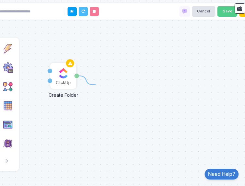
drag, startPoint x: 78, startPoint y: 76, endPoint x: 95, endPoint y: 85, distance: 19.9
click at [12, 73] on img at bounding box center [8, 67] width 10 height 10
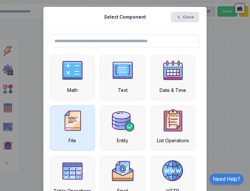
click at [66, 117] on img at bounding box center [72, 120] width 23 height 23
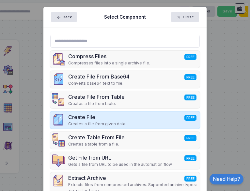
click at [122, 112] on div "Create File FREE Creates a file from given data." at bounding box center [125, 119] width 150 height 17
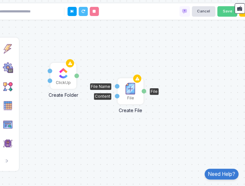
click at [131, 91] on img at bounding box center [130, 88] width 13 height 13
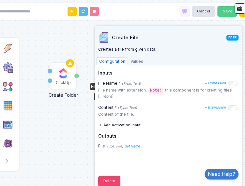
click at [88, 140] on div "1 2 File Create File File Name Content File Google Drive Copy File File ClickUp…" at bounding box center [123, 93] width 252 height 186
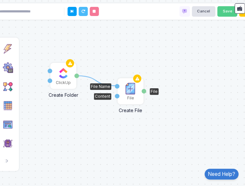
drag, startPoint x: 77, startPoint y: 77, endPoint x: 116, endPoint y: 86, distance: 39.6
drag, startPoint x: 78, startPoint y: 76, endPoint x: 117, endPoint y: 96, distance: 43.7
click at [137, 79] on icon at bounding box center [138, 78] width 8 height 9
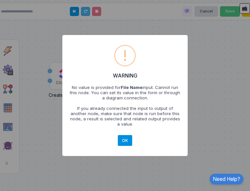
click at [120, 135] on button "OK" at bounding box center [125, 140] width 14 height 11
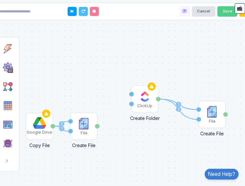
drag, startPoint x: 101, startPoint y: 66, endPoint x: 185, endPoint y: 86, distance: 86.1
click at [185, 86] on div "1 2 1 2 File Create File File Name Content File Google Drive Copy File File Cli…" at bounding box center [123, 93] width 252 height 186
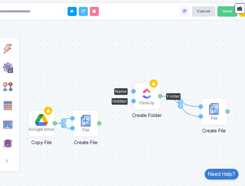
click at [133, 101] on div "Hidden" at bounding box center [133, 101] width 5 height 5
click at [143, 103] on div "ClickUp" at bounding box center [147, 103] width 15 height 6
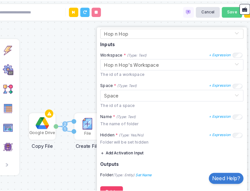
scroll to position [62, 0]
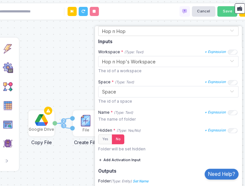
click at [85, 74] on div "1 2 1 2 File Create File File Name Content File Google Drive Copy File File Cli…" at bounding box center [123, 93] width 252 height 186
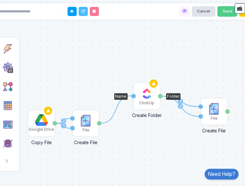
drag, startPoint x: 99, startPoint y: 124, endPoint x: 133, endPoint y: 96, distance: 43.9
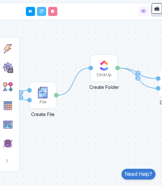
drag, startPoint x: 83, startPoint y: 68, endPoint x: 41, endPoint y: 40, distance: 50.4
click at [41, 40] on div "1 2 1 2 1 File Create File File Name Content File Google Drive Copy File File C…" at bounding box center [81, 93] width 168 height 186
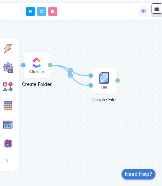
drag, startPoint x: 119, startPoint y: 39, endPoint x: 45, endPoint y: 34, distance: 73.7
click at [45, 34] on div "1 2 1 2 1 File Create File File Name Content File Google Drive Copy File File C…" at bounding box center [81, 93] width 168 height 186
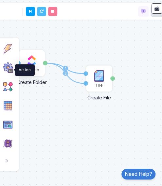
click at [6, 73] on img at bounding box center [8, 67] width 10 height 10
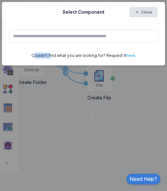
click at [6, 74] on ngb-modal-window "Select Component Close Couldn't find what you are looking for? Request it here ." at bounding box center [83, 95] width 167 height 191
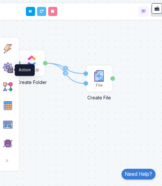
click at [6, 73] on img at bounding box center [8, 67] width 10 height 10
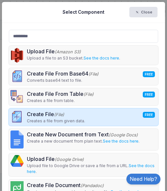
type input "*********"
click at [34, 111] on div "Create File (File) FREE" at bounding box center [56, 114] width 58 height 8
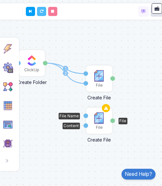
click at [99, 121] on img at bounding box center [99, 117] width 13 height 13
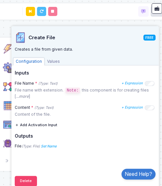
click at [66, 22] on div "1 2 1 2 1 File Create File File Name Content File Google Drive Copy File File C…" at bounding box center [81, 93] width 168 height 186
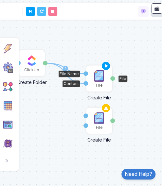
click at [99, 73] on img at bounding box center [99, 75] width 13 height 13
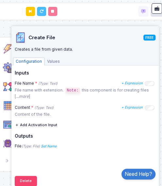
click at [73, 13] on div "Cancel Save" at bounding box center [81, 11] width 262 height 16
click at [74, 22] on div "1 2 1 2 1 File Create File File Name Content File Google Drive Copy File File C…" at bounding box center [81, 93] width 168 height 186
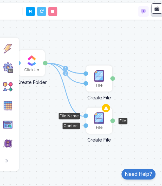
drag, startPoint x: 45, startPoint y: 64, endPoint x: 85, endPoint y: 116, distance: 66.0
drag, startPoint x: 46, startPoint y: 63, endPoint x: 83, endPoint y: 126, distance: 73.1
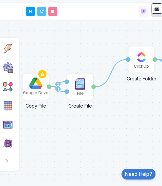
drag, startPoint x: 59, startPoint y: 135, endPoint x: 167, endPoint y: 131, distance: 107.3
click at [162, 131] on html "1 2 1 2 1 3 4 File Create File File Name Content File Google Drive Copy File Fi…" at bounding box center [81, 93] width 162 height 186
click at [38, 87] on img at bounding box center [35, 83] width 13 height 12
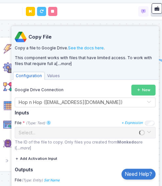
click at [40, 25] on div "1 2 1 2 1 3 4 File Create File File Name Content File Google Drive Copy File Fi…" at bounding box center [81, 93] width 168 height 186
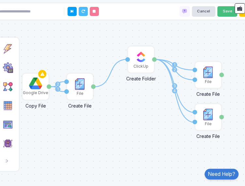
click at [226, 11] on button "Save" at bounding box center [228, 11] width 20 height 10
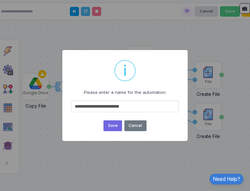
type input "**********"
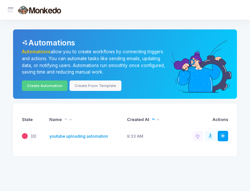
click at [99, 137] on link "youtube uploading automation" at bounding box center [78, 136] width 59 height 6
click at [54, 152] on div "State Name Created At Actions (0) youtube uploading automation 9:33 AM Deploy S…" at bounding box center [125, 130] width 224 height 52
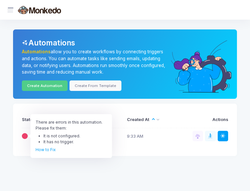
click at [21, 137] on div "State Name Created At Actions There are errors in this automation. Please fix t…" at bounding box center [125, 130] width 224 height 52
drag, startPoint x: 21, startPoint y: 137, endPoint x: 25, endPoint y: 136, distance: 4.3
click at [25, 136] on div "State Name Created At Actions There are errors in this automation. Please fix t…" at bounding box center [125, 130] width 224 height 52
click at [25, 136] on span at bounding box center [25, 136] width 6 height 6
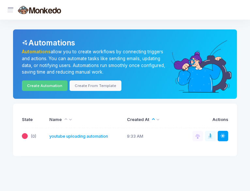
click at [25, 136] on span at bounding box center [25, 136] width 6 height 6
click at [43, 151] on div "State Name Created At Actions (0) youtube uploading automation 9:33 AM Deploy S…" at bounding box center [125, 130] width 224 height 52
click at [40, 149] on link "How to Fix" at bounding box center [46, 149] width 20 height 5
click at [61, 134] on link "youtube uploading automation" at bounding box center [78, 136] width 59 height 6
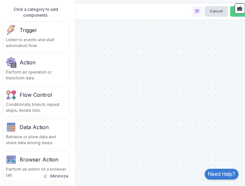
type input "**********"
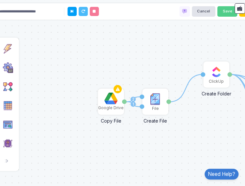
drag, startPoint x: 181, startPoint y: 116, endPoint x: 180, endPoint y: 160, distance: 44.1
click at [180, 160] on div "1 1 2 1 2 3 4 File Create File File Name Content File Google Drive Copy File Fi…" at bounding box center [123, 93] width 252 height 186
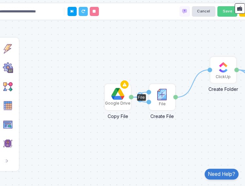
click at [109, 99] on div "Google Drive" at bounding box center [118, 97] width 25 height 25
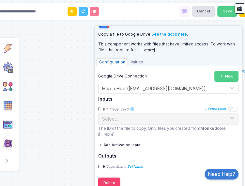
scroll to position [18, 0]
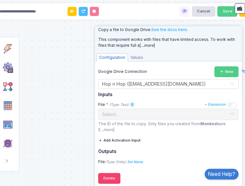
click at [109, 139] on button "Add Activation Input" at bounding box center [119, 140] width 42 height 10
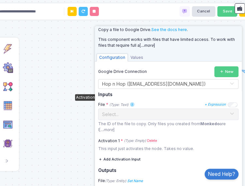
click at [72, 122] on div "1 1 2 1 2 3 4 File Create File File Name Content File Google Drive Copy File Ac…" at bounding box center [123, 93] width 252 height 186
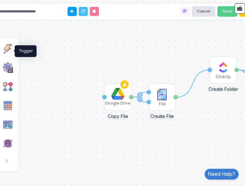
click at [8, 54] on img at bounding box center [8, 48] width 10 height 10
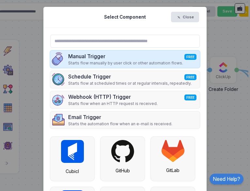
click at [71, 59] on div "Manual Trigger FREE" at bounding box center [125, 56] width 115 height 8
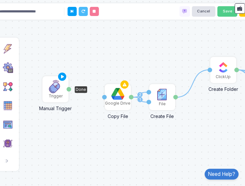
click at [56, 89] on img at bounding box center [55, 86] width 13 height 13
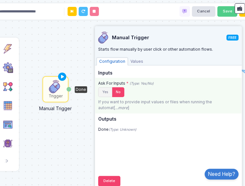
click at [104, 94] on button "Yes" at bounding box center [105, 92] width 14 height 10
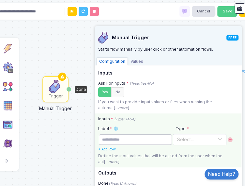
click at [118, 137] on input "text" at bounding box center [136, 139] width 74 height 10
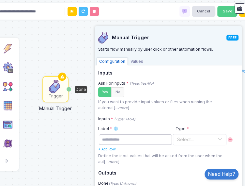
scroll to position [22, 0]
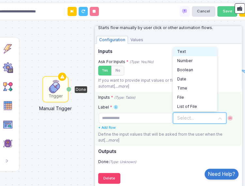
click at [194, 120] on div "Select..." at bounding box center [185, 117] width 17 height 7
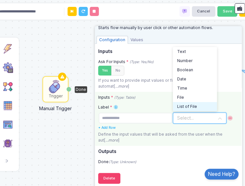
click at [195, 106] on span "List of File" at bounding box center [187, 107] width 20 height 6
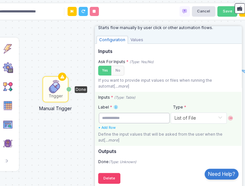
click at [153, 116] on input "text" at bounding box center [134, 118] width 71 height 10
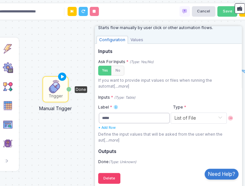
type input "*****"
click at [77, 152] on div "1 1 2 1 2 3 4 File Create File File Name Content File Google Drive Copy File Ac…" at bounding box center [123, 93] width 252 height 186
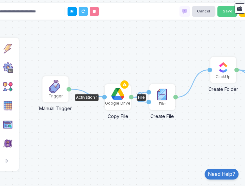
drag, startPoint x: 70, startPoint y: 89, endPoint x: 104, endPoint y: 96, distance: 35.2
click at [61, 79] on icon at bounding box center [63, 76] width 8 height 9
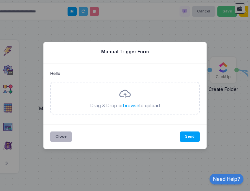
click at [66, 138] on button "Close" at bounding box center [61, 136] width 22 height 10
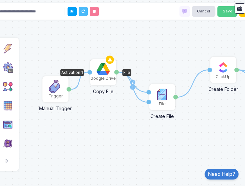
drag, startPoint x: 114, startPoint y: 100, endPoint x: 99, endPoint y: 75, distance: 29.6
click at [99, 76] on div "Google Drive" at bounding box center [103, 79] width 25 height 6
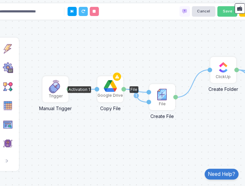
drag, startPoint x: 104, startPoint y: 74, endPoint x: 102, endPoint y: 92, distance: 18.1
click at [110, 92] on img at bounding box center [110, 86] width 13 height 12
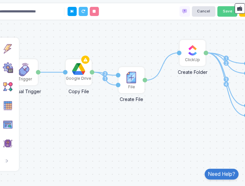
drag, startPoint x: 146, startPoint y: 128, endPoint x: 110, endPoint y: 109, distance: 41.1
click at [110, 109] on div "1 1 2 1 2 3 4 1 File Create File File Name Content File Google Drive Copy File …" at bounding box center [123, 93] width 252 height 186
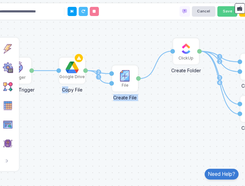
drag, startPoint x: 69, startPoint y: 92, endPoint x: 91, endPoint y: 103, distance: 24.7
click at [91, 103] on div "1 1 2 1 2 3 4 1 File Create File File Name Content File Google Drive Copy File …" at bounding box center [123, 93] width 252 height 186
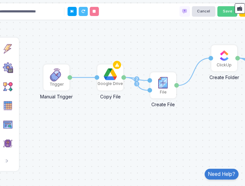
drag, startPoint x: 91, startPoint y: 103, endPoint x: 119, endPoint y: 111, distance: 29.4
click at [119, 111] on div "1 1 2 1 2 3 4 1 File Create File File Name Content File Google Drive Copy File …" at bounding box center [123, 93] width 252 height 186
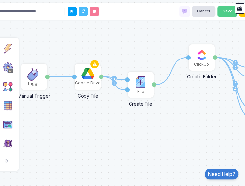
drag, startPoint x: 118, startPoint y: 122, endPoint x: 106, endPoint y: 120, distance: 12.6
click at [106, 120] on div "1 1 2 1 2 3 4 1 File Create File File Name Content File Google Drive Copy File …" at bounding box center [123, 93] width 252 height 186
click at [32, 79] on img at bounding box center [33, 74] width 13 height 13
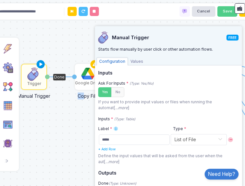
click at [42, 64] on icon at bounding box center [41, 64] width 8 height 9
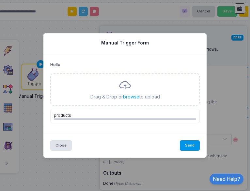
click at [181, 143] on button "Send" at bounding box center [190, 145] width 20 height 10
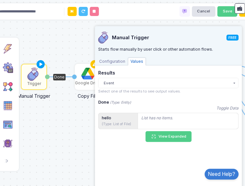
click at [65, 123] on div "1 1 2 1 2 3 4 1 File Create File File Name Content File Google Drive Copy File …" at bounding box center [123, 93] width 252 height 186
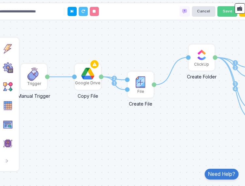
click at [67, 104] on div "1 1 2 1 2 3 4 1 File Create File File Name Content File Google Drive Copy File …" at bounding box center [123, 93] width 252 height 186
click at [82, 111] on div "1 1 2 1 2 3 4 1 File Create File File Name Content File Google Drive Copy File …" at bounding box center [123, 93] width 252 height 186
drag, startPoint x: 82, startPoint y: 111, endPoint x: 99, endPoint y: 114, distance: 17.3
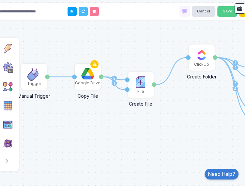
click at [89, 112] on div "1 1 2 1 2 3 4 1 File Create File File Name Content File Google Drive Copy File …" at bounding box center [123, 93] width 252 height 186
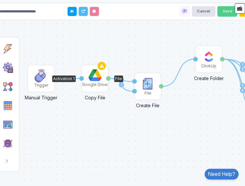
click at [90, 80] on img at bounding box center [95, 75] width 13 height 12
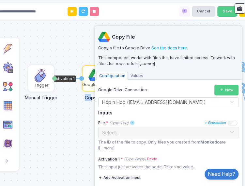
scroll to position [37, 0]
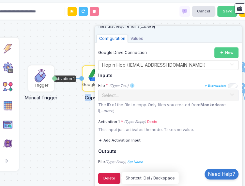
click at [115, 174] on button "Delete" at bounding box center [109, 178] width 22 height 10
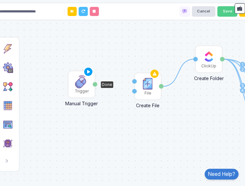
drag, startPoint x: 44, startPoint y: 83, endPoint x: 82, endPoint y: 89, distance: 38.0
click at [82, 89] on div "Trigger" at bounding box center [82, 91] width 14 height 6
click at [82, 91] on div "Trigger" at bounding box center [82, 93] width 14 height 6
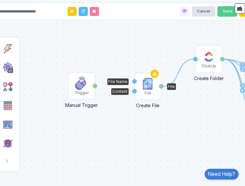
click at [145, 90] on img at bounding box center [148, 83] width 13 height 13
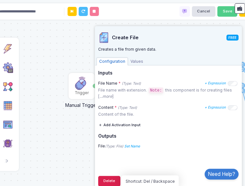
click at [112, 178] on button "Delete" at bounding box center [109, 181] width 22 height 10
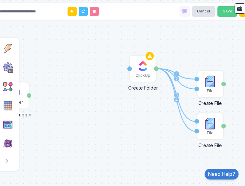
drag, startPoint x: 142, startPoint y: 111, endPoint x: 75, endPoint y: 121, distance: 67.6
click at [75, 121] on div "1 2 3 4 ClickUp Create Folder Name Folder File Create File File Name Content Fi…" at bounding box center [123, 93] width 252 height 186
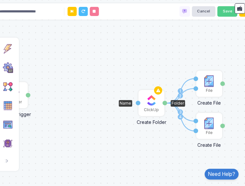
drag, startPoint x: 139, startPoint y: 70, endPoint x: 148, endPoint y: 104, distance: 35.9
click at [148, 104] on img at bounding box center [151, 100] width 13 height 13
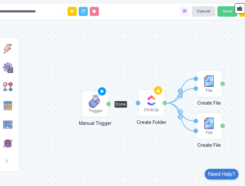
drag, startPoint x: 22, startPoint y: 96, endPoint x: 103, endPoint y: 105, distance: 81.2
click at [103, 105] on div "Trigger" at bounding box center [95, 104] width 25 height 25
drag, startPoint x: 110, startPoint y: 104, endPoint x: 138, endPoint y: 103, distance: 27.8
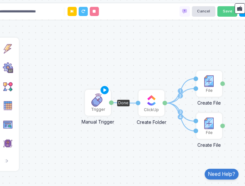
click at [100, 106] on img at bounding box center [98, 99] width 13 height 13
click at [150, 100] on img at bounding box center [151, 100] width 13 height 13
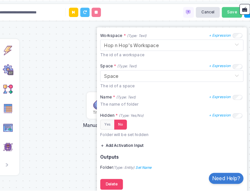
scroll to position [82, 0]
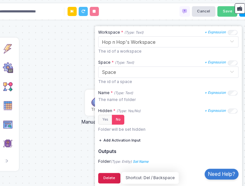
click at [106, 176] on button "Delete" at bounding box center [109, 178] width 22 height 10
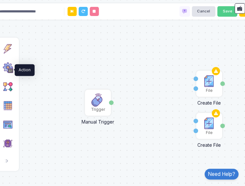
click at [10, 67] on img at bounding box center [8, 67] width 10 height 10
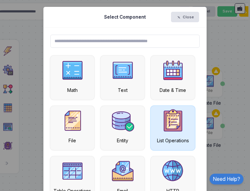
click at [175, 121] on img at bounding box center [173, 120] width 23 height 23
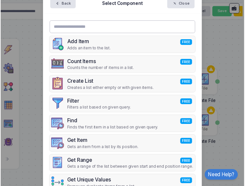
scroll to position [0, 0]
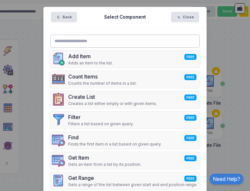
click at [156, 44] on input "text" at bounding box center [125, 41] width 150 height 13
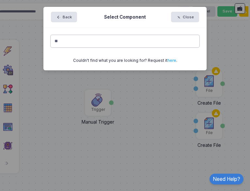
type input "*"
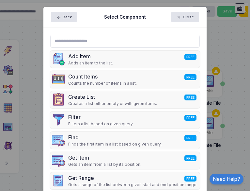
click at [166, 19] on div "Back Select Component Close" at bounding box center [124, 17] width 163 height 21
click at [182, 16] on span "button" at bounding box center [182, 17] width 0 height 5
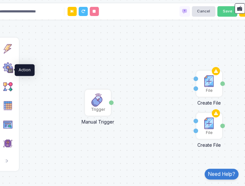
click at [8, 69] on img at bounding box center [8, 67] width 10 height 10
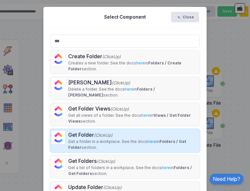
type input "***"
click at [148, 139] on link "here" at bounding box center [152, 141] width 9 height 5
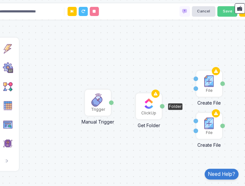
click at [149, 106] on img at bounding box center [149, 103] width 13 height 13
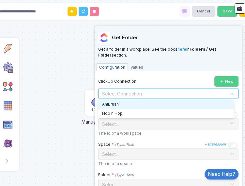
click at [145, 90] on input "text" at bounding box center [162, 93] width 120 height 7
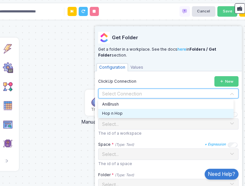
click at [141, 111] on div "Hop n Hop" at bounding box center [166, 113] width 136 height 9
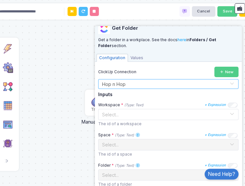
scroll to position [16, 0]
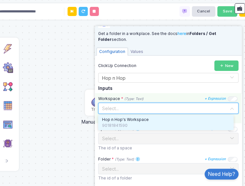
click at [227, 104] on div at bounding box center [169, 108] width 140 height 8
click at [213, 115] on div "Hop n Hop's Workspace 90181841590" at bounding box center [166, 122] width 136 height 15
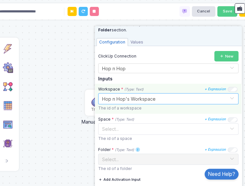
scroll to position [31, 0]
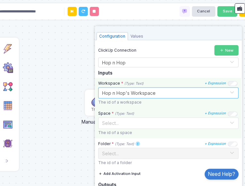
click at [229, 117] on div "Select..." at bounding box center [168, 122] width 141 height 11
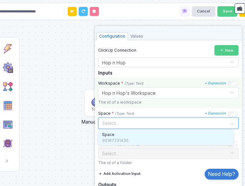
click at [215, 135] on div "Space" at bounding box center [166, 135] width 128 height 6
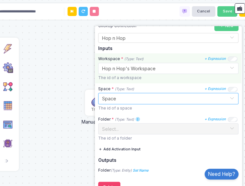
scroll to position [56, 0]
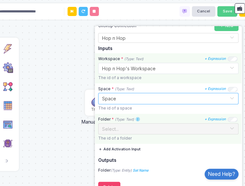
click at [230, 130] on span at bounding box center [232, 129] width 5 height 8
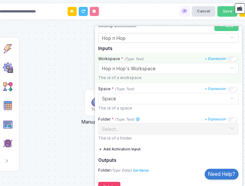
click at [74, 150] on div "File Create File File Name Content File File Create File File Name Content File…" at bounding box center [123, 93] width 252 height 186
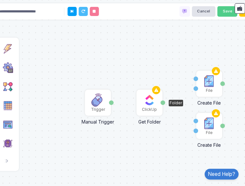
drag, startPoint x: 143, startPoint y: 109, endPoint x: 144, endPoint y: 105, distance: 3.7
click at [144, 105] on img at bounding box center [149, 99] width 13 height 13
click at [155, 99] on img at bounding box center [149, 99] width 13 height 13
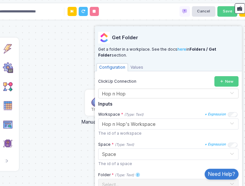
scroll to position [64, 0]
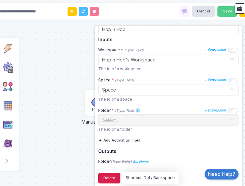
click at [116, 180] on button "Delete" at bounding box center [109, 178] width 22 height 10
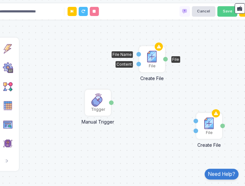
drag, startPoint x: 206, startPoint y: 91, endPoint x: 143, endPoint y: 64, distance: 68.2
click at [149, 64] on div "File" at bounding box center [152, 66] width 7 height 6
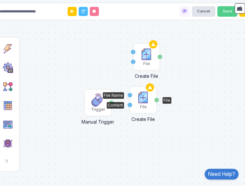
drag, startPoint x: 207, startPoint y: 120, endPoint x: 141, endPoint y: 94, distance: 70.9
click at [141, 94] on img at bounding box center [143, 97] width 13 height 13
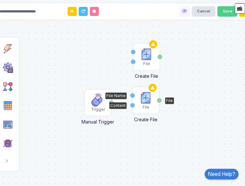
click at [143, 95] on img at bounding box center [146, 97] width 13 height 13
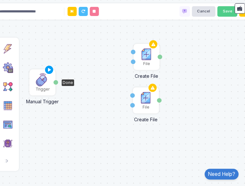
drag, startPoint x: 98, startPoint y: 98, endPoint x: 42, endPoint y: 77, distance: 59.8
click at [42, 77] on img at bounding box center [42, 79] width 13 height 13
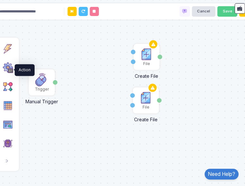
click at [12, 67] on img at bounding box center [8, 67] width 10 height 10
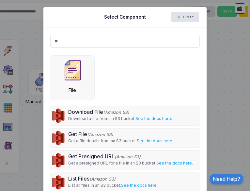
type input "*"
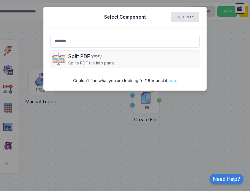
type input "*******"
click at [72, 101] on ngb-modal-window "Select Component Close ******* Split PDF (PDF) Splits PDF file into parts. Coul…" at bounding box center [125, 95] width 250 height 191
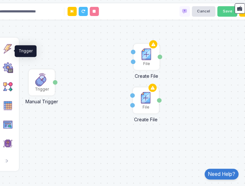
click at [8, 50] on img at bounding box center [8, 48] width 10 height 10
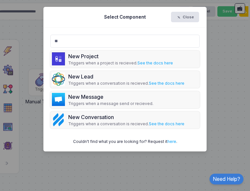
type input "*"
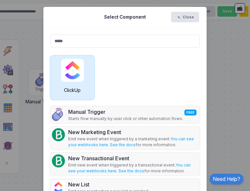
type input "*****"
click at [75, 74] on img at bounding box center [72, 70] width 23 height 23
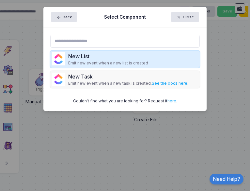
click at [126, 64] on p "Emit new event when a new list is created" at bounding box center [108, 63] width 80 height 6
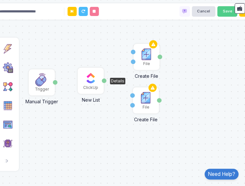
click at [91, 81] on img at bounding box center [90, 78] width 13 height 13
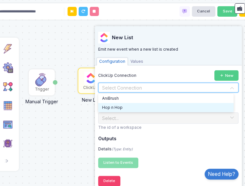
drag, startPoint x: 134, startPoint y: 85, endPoint x: 134, endPoint y: 107, distance: 22.2
click at [134, 93] on div "ClickUp Connection New Select Connection AniBrush Hop n Hop" at bounding box center [168, 81] width 141 height 22
click at [134, 107] on div "Hop n Hop" at bounding box center [166, 107] width 136 height 9
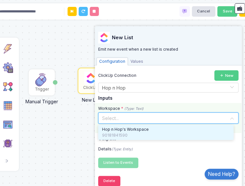
click at [134, 121] on div "Select..." at bounding box center [168, 117] width 141 height 11
click at [133, 132] on span "Hop n Hop's Workspace" at bounding box center [125, 130] width 47 height 6
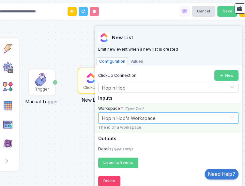
scroll to position [3, 0]
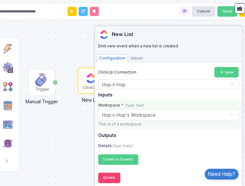
click at [131, 57] on span "Values" at bounding box center [137, 58] width 18 height 8
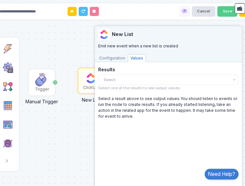
click at [118, 58] on span "Configuration" at bounding box center [112, 58] width 31 height 8
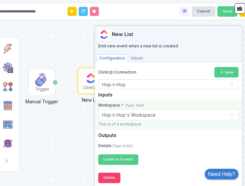
click at [68, 155] on div "File Create File File Name Content File File Create File File Name Content File…" at bounding box center [123, 93] width 252 height 186
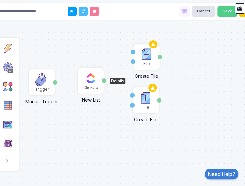
click at [90, 85] on div "ClickUp" at bounding box center [90, 88] width 15 height 6
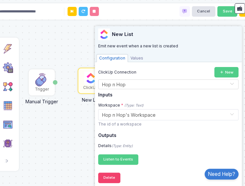
click at [76, 164] on div "File Create File File Name Content File File Create File File Name Content File…" at bounding box center [123, 93] width 252 height 186
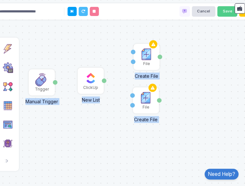
drag, startPoint x: 104, startPoint y: 83, endPoint x: 113, endPoint y: 81, distance: 10.0
click at [113, 81] on div "File Create File File Name Content File File Create File File Name Content File…" at bounding box center [123, 93] width 252 height 186
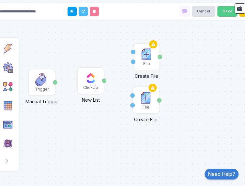
click at [113, 81] on div "File Create File File Name Content File File Create File File Name Content File…" at bounding box center [123, 93] width 252 height 186
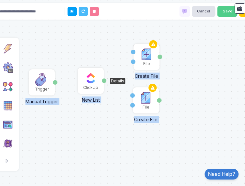
click at [106, 89] on div "Details" at bounding box center [104, 80] width 5 height 25
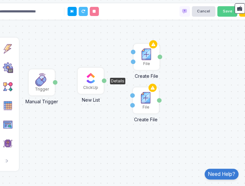
click at [100, 103] on div "New List" at bounding box center [91, 98] width 56 height 10
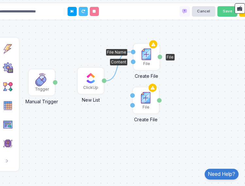
drag, startPoint x: 104, startPoint y: 81, endPoint x: 131, endPoint y: 52, distance: 40.0
click at [107, 41] on div "1 File Create File File Name Content File File Create File File Name Content Fi…" at bounding box center [123, 93] width 252 height 186
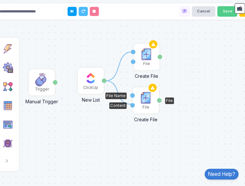
drag, startPoint x: 103, startPoint y: 80, endPoint x: 132, endPoint y: 104, distance: 37.3
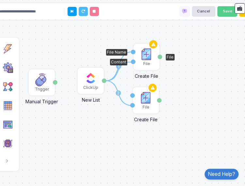
drag, startPoint x: 103, startPoint y: 80, endPoint x: 132, endPoint y: 62, distance: 34.2
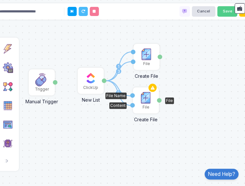
drag, startPoint x: 103, startPoint y: 80, endPoint x: 133, endPoint y: 96, distance: 33.5
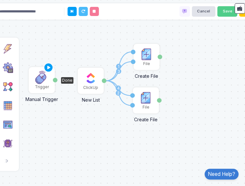
click at [46, 79] on img at bounding box center [41, 77] width 13 height 13
drag, startPoint x: 55, startPoint y: 78, endPoint x: 78, endPoint y: 82, distance: 23.8
click at [96, 80] on img at bounding box center [90, 78] width 13 height 13
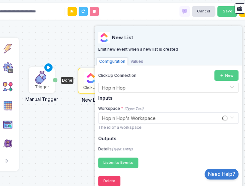
click at [47, 70] on icon at bounding box center [49, 67] width 8 height 9
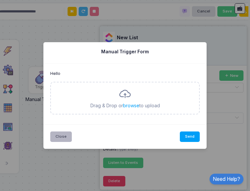
click at [58, 133] on button "Close" at bounding box center [61, 136] width 22 height 10
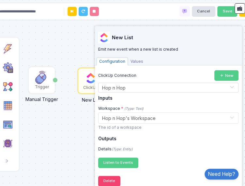
click at [42, 104] on div "1 2 3 4 File Create File File Name Content File File Create File File Name Cont…" at bounding box center [123, 93] width 252 height 186
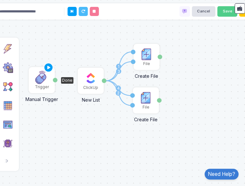
click at [39, 85] on div "Trigger" at bounding box center [42, 87] width 14 height 6
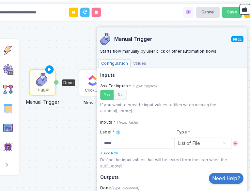
scroll to position [22, 0]
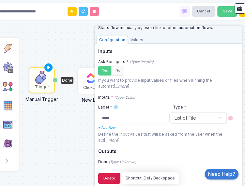
click at [109, 173] on button "Delete" at bounding box center [109, 178] width 22 height 10
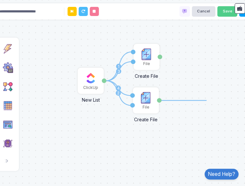
drag, startPoint x: 160, startPoint y: 102, endPoint x: 207, endPoint y: 100, distance: 46.8
click at [207, 100] on div "1 2 3 4 1 File Create File File Name Content File File Create File File Name Co…" at bounding box center [123, 93] width 252 height 186
click at [5, 70] on img at bounding box center [8, 67] width 10 height 10
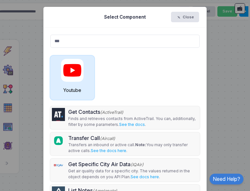
type input "***"
click at [80, 70] on img at bounding box center [72, 70] width 23 height 23
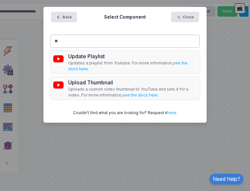
type input "*"
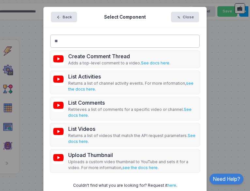
type input "*"
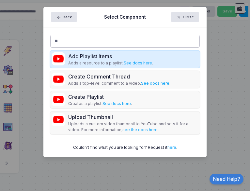
type input "*"
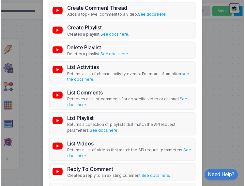
scroll to position [93, 0]
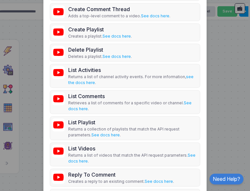
click at [223, 80] on ngb-modal-window "Back Select Component Close Add Playlist Items Adds a resource to a playlist. S…" at bounding box center [125, 95] width 250 height 191
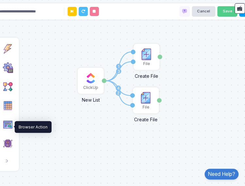
click at [6, 130] on img at bounding box center [8, 124] width 10 height 10
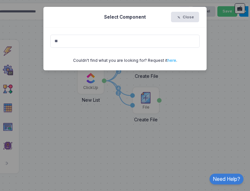
type input "*"
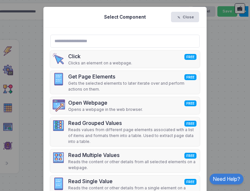
click at [27, 123] on ngb-modal-window "Select Component Close Click FREE Clicks an element on a webpage. Get Page Elem…" at bounding box center [125, 95] width 250 height 191
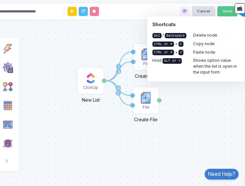
click at [215, 85] on div "1 2 3 4 File Create File File Name Content File File Create File File Name Cont…" at bounding box center [123, 93] width 252 height 186
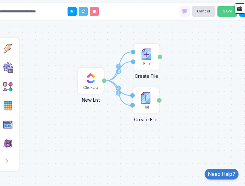
click at [215, 85] on div "1 2 3 4 File Create File File Name Content File File Create File File Name Cont…" at bounding box center [123, 93] width 252 height 186
click at [190, 83] on div "1 2 3 4 File Create File File Name Content File File Create File File Name Cont…" at bounding box center [123, 93] width 252 height 186
click at [7, 72] on img at bounding box center [8, 67] width 10 height 10
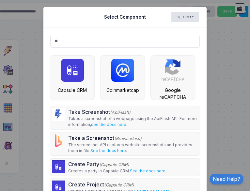
type input "*"
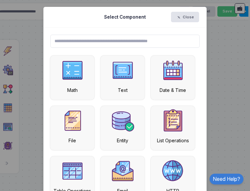
click at [30, 89] on ngb-modal-window "Select Component Close Math Text Date & Time File Entity List Operations Table …" at bounding box center [125, 95] width 250 height 191
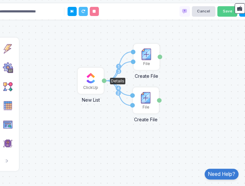
click at [96, 80] on img at bounding box center [90, 78] width 13 height 13
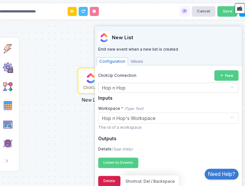
click at [113, 178] on button "Delete" at bounding box center [109, 181] width 22 height 10
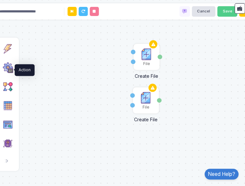
click at [8, 65] on img at bounding box center [8, 67] width 10 height 10
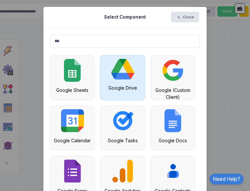
type input "***"
click at [121, 75] on img at bounding box center [122, 69] width 23 height 21
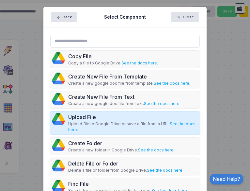
click at [102, 113] on div "Upload File" at bounding box center [133, 117] width 130 height 8
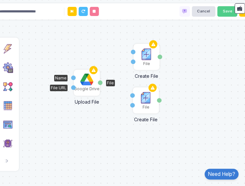
click at [87, 83] on img at bounding box center [86, 80] width 13 height 12
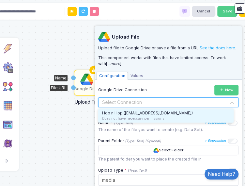
click at [164, 99] on input "text" at bounding box center [162, 102] width 120 height 7
click at [163, 113] on span "Hop n Hop ([EMAIL_ADDRESS][DOMAIN_NAME])" at bounding box center [147, 112] width 91 height 5
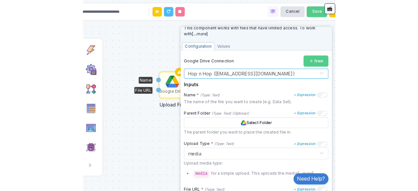
scroll to position [34, 0]
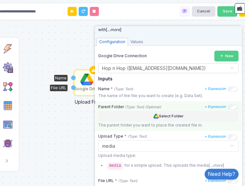
click at [207, 113] on button "Select Folder" at bounding box center [168, 116] width 141 height 10
click at [173, 116] on button "Select Folder" at bounding box center [168, 116] width 141 height 10
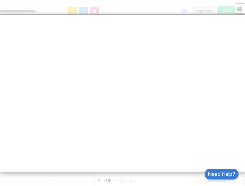
click at [194, 9] on div at bounding box center [124, 95] width 249 height 191
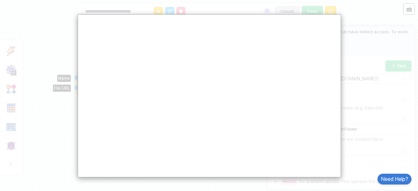
click at [250, 79] on div at bounding box center [209, 95] width 418 height 191
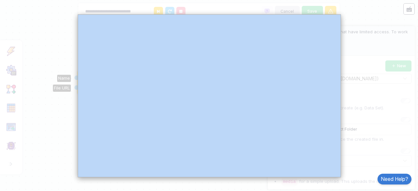
click at [250, 82] on div at bounding box center [209, 95] width 418 height 191
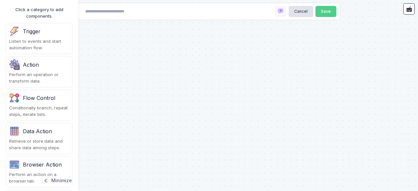
type input "**********"
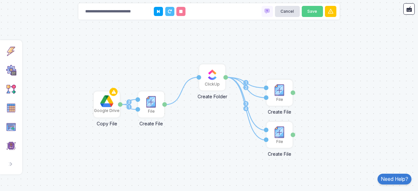
drag, startPoint x: 226, startPoint y: 81, endPoint x: 211, endPoint y: 133, distance: 53.8
click at [211, 133] on div "1 1 2 1 2 3 4 File Create File File Name Content File Google Drive Copy File Fi…" at bounding box center [209, 95] width 418 height 191
click at [148, 105] on img at bounding box center [151, 101] width 13 height 13
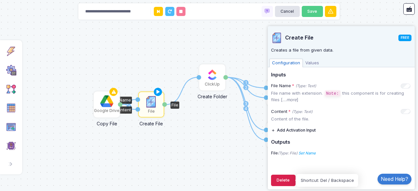
click at [279, 176] on button "Delete" at bounding box center [283, 180] width 25 height 11
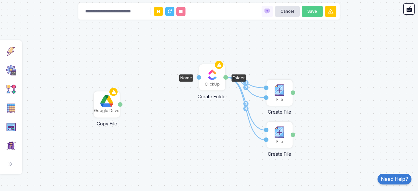
click at [202, 86] on div "ClickUp" at bounding box center [212, 77] width 25 height 25
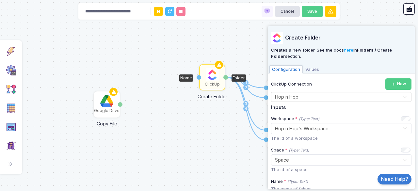
scroll to position [94, 0]
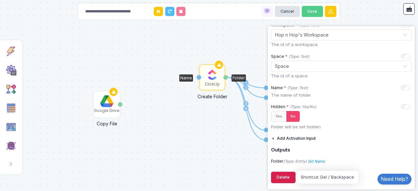
drag, startPoint x: 286, startPoint y: 178, endPoint x: 241, endPoint y: 149, distance: 53.7
click at [278, 176] on button "Delete" at bounding box center [283, 177] width 25 height 11
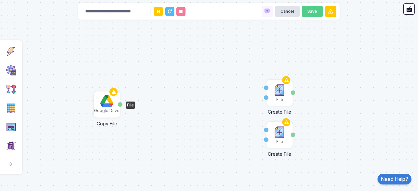
click at [106, 103] on img at bounding box center [106, 101] width 13 height 12
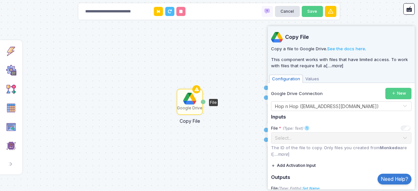
drag, startPoint x: 106, startPoint y: 103, endPoint x: 195, endPoint y: 99, distance: 89.4
click at [195, 99] on img at bounding box center [189, 99] width 13 height 12
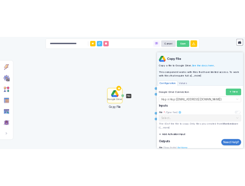
scroll to position [27, 0]
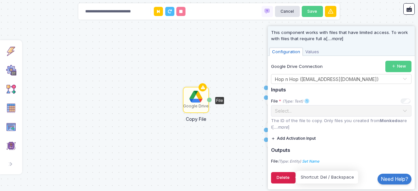
click at [284, 177] on button "Delete" at bounding box center [283, 177] width 25 height 11
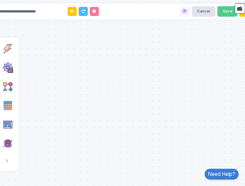
drag, startPoint x: 31, startPoint y: 64, endPoint x: 112, endPoint y: 86, distance: 83.8
click at [112, 86] on div "File Create File File Name Content File File Create File File Name Content File" at bounding box center [123, 93] width 252 height 186
drag, startPoint x: 111, startPoint y: 86, endPoint x: 93, endPoint y: 89, distance: 18.0
click at [93, 89] on div "File Create File File Name Content File File Create File File Name Content File" at bounding box center [123, 93] width 252 height 186
click at [186, 81] on div "File Create File File Name Content File File Create File File Name Content File" at bounding box center [123, 93] width 252 height 186
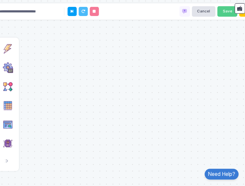
scroll to position [0, 3]
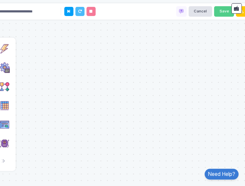
drag, startPoint x: 137, startPoint y: 63, endPoint x: 82, endPoint y: 66, distance: 55.0
click at [82, 66] on div "File Create File File Name Content File File Create File File Name Content File" at bounding box center [119, 93] width 252 height 186
drag, startPoint x: 122, startPoint y: 78, endPoint x: 56, endPoint y: 39, distance: 77.3
click at [56, 39] on div "File Create File File Name Content File File Create File File Name Content File" at bounding box center [119, 93] width 252 height 186
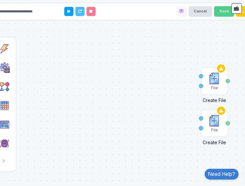
click at [51, 36] on div "File Create File File Name Content File File Create File File Name Content File" at bounding box center [119, 93] width 252 height 186
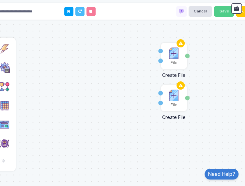
drag, startPoint x: 118, startPoint y: 75, endPoint x: 78, endPoint y: 51, distance: 46.1
click at [78, 51] on div "File Create File File Name Content File File Create File File Name Content File" at bounding box center [119, 93] width 252 height 186
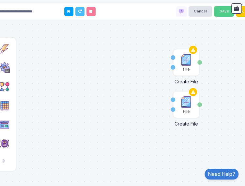
drag, startPoint x: 78, startPoint y: 51, endPoint x: 85, endPoint y: 59, distance: 10.0
click at [85, 59] on div "File Create File File Name Content File File Create File File Name Content File" at bounding box center [119, 93] width 252 height 186
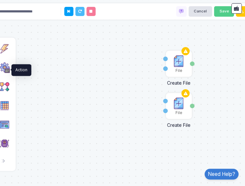
click at [7, 71] on img at bounding box center [4, 67] width 10 height 10
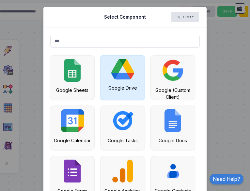
type input "***"
click at [103, 78] on div "Google Drive" at bounding box center [123, 78] width 44 height 44
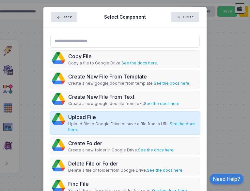
click at [95, 117] on div "Upload File" at bounding box center [133, 117] width 130 height 8
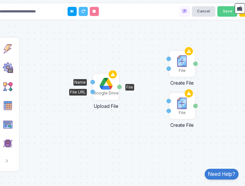
click at [106, 87] on img at bounding box center [106, 84] width 13 height 12
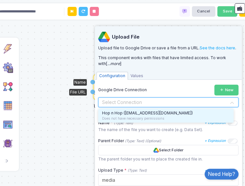
click at [133, 102] on input "text" at bounding box center [162, 102] width 120 height 7
click at [137, 116] on div "Does not have necessary permissions" at bounding box center [166, 118] width 128 height 5
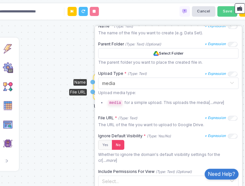
scroll to position [98, 0]
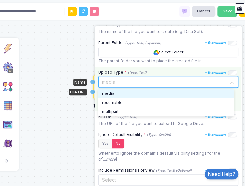
click at [230, 80] on div "Select... × media" at bounding box center [168, 81] width 141 height 11
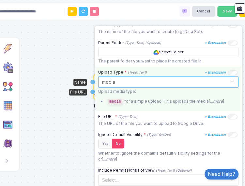
click at [230, 80] on span at bounding box center [232, 82] width 5 height 8
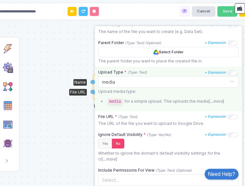
click at [214, 103] on p "media for a simple upload. This uploads the media[ ...more ]" at bounding box center [172, 101] width 133 height 6
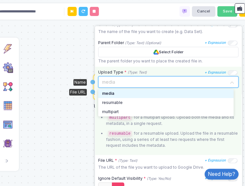
click at [147, 79] on input "text" at bounding box center [162, 80] width 120 height 7
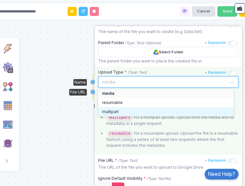
click at [132, 109] on div "multipart" at bounding box center [166, 112] width 128 height 6
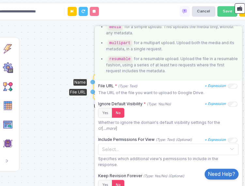
scroll to position [175, 0]
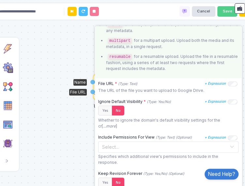
click at [65, 136] on div "File Create File File Name Content File File Create File File Name Content File…" at bounding box center [123, 93] width 252 height 186
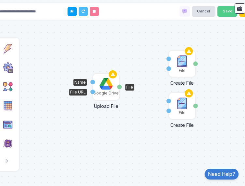
click at [103, 99] on div "Upload File" at bounding box center [106, 104] width 56 height 10
click at [102, 97] on div "Google Drive" at bounding box center [106, 87] width 25 height 25
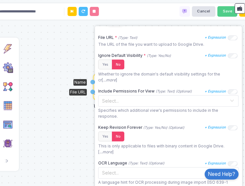
scroll to position [182, 0]
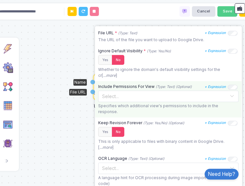
click at [236, 95] on div "Include Permissions For View (Type: Text) (Optional) + Expression Select... Spe…" at bounding box center [168, 99] width 146 height 36
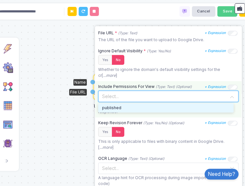
click at [230, 95] on span at bounding box center [232, 96] width 5 height 8
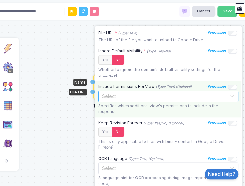
click at [230, 95] on span at bounding box center [232, 96] width 5 height 8
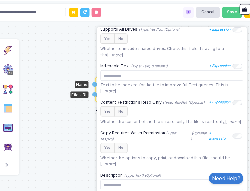
scroll to position [599, 0]
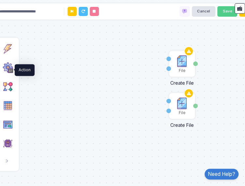
click at [6, 69] on img at bounding box center [8, 67] width 10 height 10
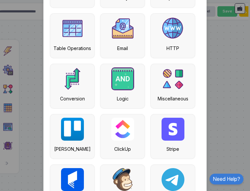
scroll to position [138, 0]
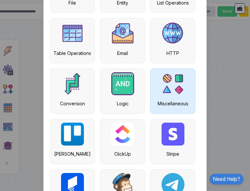
click at [173, 82] on img at bounding box center [173, 83] width 23 height 23
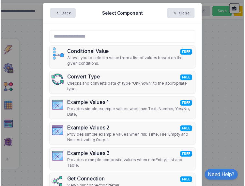
scroll to position [0, 0]
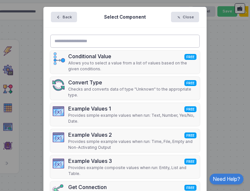
click at [179, 40] on input "text" at bounding box center [125, 41] width 150 height 13
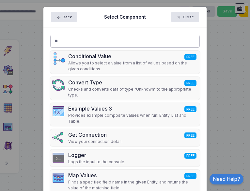
type input "*"
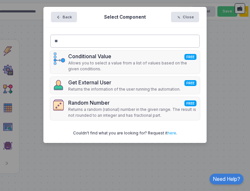
type input "*"
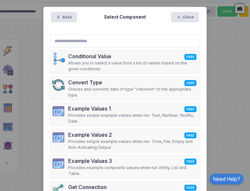
click at [229, 66] on ngb-modal-window "Back Select Component Close Conditional Value FREE Allows you to select a value…" at bounding box center [125, 95] width 250 height 191
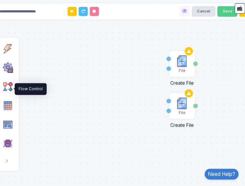
click at [5, 90] on img at bounding box center [8, 86] width 10 height 10
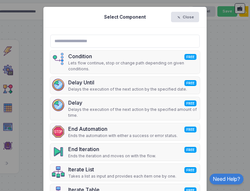
click at [25, 90] on ngb-modal-window "Select Component Close Condition FREE Lets flow continue, stop or change path d…" at bounding box center [125, 95] width 250 height 191
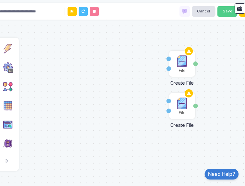
click at [214, 109] on div "File Create File File Name Content File File Create File File Name Content File" at bounding box center [123, 93] width 252 height 186
click at [84, 83] on div "File Create File File Name Content File File Create File File Name Content File" at bounding box center [123, 93] width 252 height 186
click at [10, 53] on img at bounding box center [8, 48] width 10 height 10
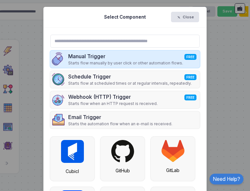
click at [81, 64] on p "Starts flow manually by user click or other automation flows." at bounding box center [125, 63] width 115 height 6
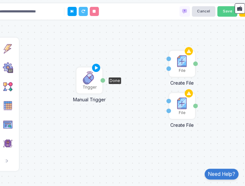
click at [90, 80] on img at bounding box center [89, 77] width 13 height 13
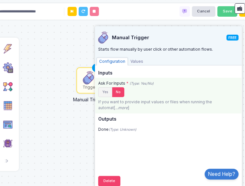
click at [106, 89] on button "Yes" at bounding box center [105, 92] width 14 height 10
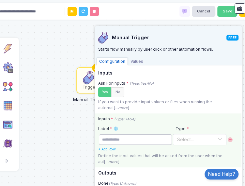
click at [145, 140] on input "text" at bounding box center [136, 139] width 74 height 10
type input "**********"
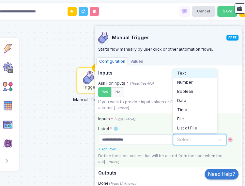
click at [198, 136] on input "text" at bounding box center [193, 138] width 33 height 7
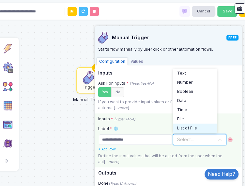
click at [196, 127] on span "List of File" at bounding box center [187, 128] width 20 height 6
click at [202, 140] on input "text" at bounding box center [193, 138] width 36 height 7
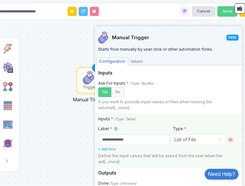
click at [198, 147] on div "**********" at bounding box center [168, 140] width 146 height 54
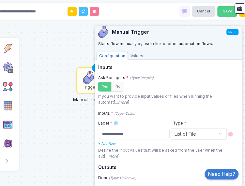
scroll to position [6, 0]
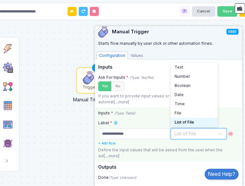
click at [215, 130] on div "Select... × List of File" at bounding box center [199, 133] width 56 height 11
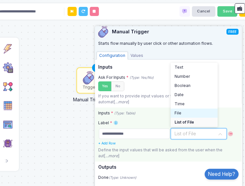
click at [200, 109] on div "File" at bounding box center [194, 113] width 47 height 9
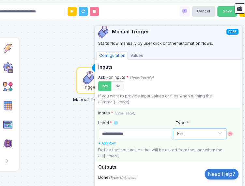
scroll to position [22, 0]
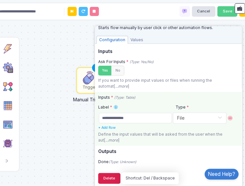
click at [117, 177] on button "Delete" at bounding box center [109, 178] width 22 height 10
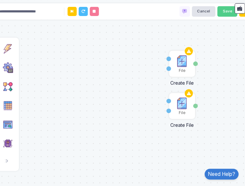
drag, startPoint x: 111, startPoint y: 97, endPoint x: 132, endPoint y: 101, distance: 21.0
click at [132, 101] on div "File Create File File Name Content File File Create File File Name Content File" at bounding box center [123, 93] width 252 height 186
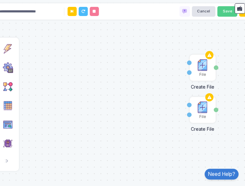
click at [119, 96] on div "File Create File File Name Content File File Create File File Name Content File" at bounding box center [123, 93] width 252 height 186
click at [10, 51] on img at bounding box center [8, 48] width 10 height 10
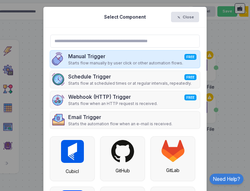
click at [76, 59] on div "Manual Trigger FREE" at bounding box center [125, 56] width 115 height 8
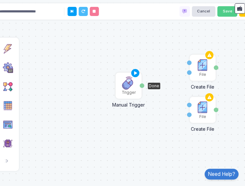
click at [129, 86] on img at bounding box center [128, 82] width 13 height 13
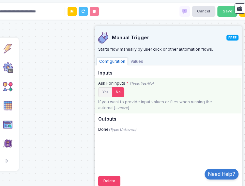
click at [103, 92] on button "Yes" at bounding box center [105, 92] width 14 height 10
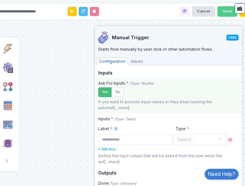
click at [103, 92] on button "Yes" at bounding box center [104, 92] width 13 height 10
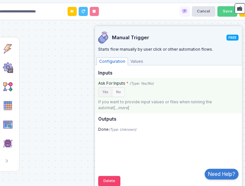
click at [103, 92] on button "Yes" at bounding box center [105, 92] width 14 height 10
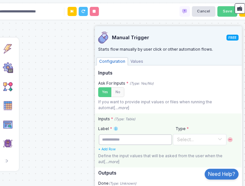
click at [123, 140] on input "text" at bounding box center [136, 139] width 74 height 10
type input "*"
type input "**********"
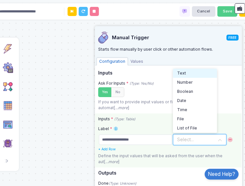
click at [203, 140] on input "text" at bounding box center [193, 138] width 33 height 7
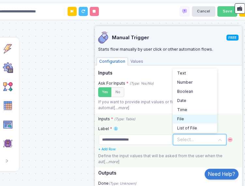
click at [196, 119] on div "File" at bounding box center [195, 119] width 36 height 6
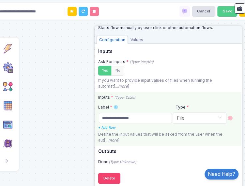
click at [81, 138] on div "File Create File File Name Content File File Create File File Name Content File…" at bounding box center [123, 93] width 252 height 186
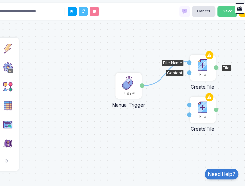
drag, startPoint x: 151, startPoint y: 84, endPoint x: 189, endPoint y: 62, distance: 43.6
drag, startPoint x: 142, startPoint y: 87, endPoint x: 190, endPoint y: 72, distance: 50.3
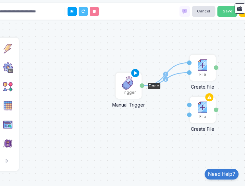
click at [134, 72] on icon at bounding box center [136, 73] width 8 height 9
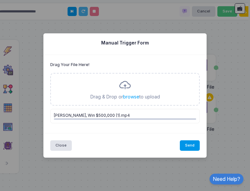
click at [193, 143] on button "Send" at bounding box center [190, 145] width 20 height 10
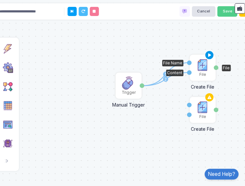
click at [210, 57] on icon at bounding box center [210, 55] width 8 height 9
click at [196, 55] on icon at bounding box center [195, 55] width 4 height 4
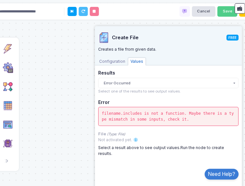
click at [86, 140] on div "1 2 File Create File File Name Content File File Create File File Name Content …" at bounding box center [123, 93] width 252 height 186
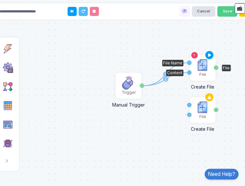
click at [188, 62] on div "File Name" at bounding box center [189, 62] width 5 height 5
drag, startPoint x: 184, startPoint y: 63, endPoint x: 168, endPoint y: 72, distance: 18.3
click at [168, 72] on g "1" at bounding box center [165, 74] width 47 height 23
drag, startPoint x: 167, startPoint y: 73, endPoint x: 164, endPoint y: 74, distance: 3.9
click at [164, 74] on circle at bounding box center [165, 74] width 5 height 5
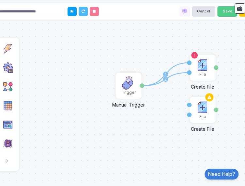
click at [182, 64] on icon at bounding box center [165, 74] width 47 height 23
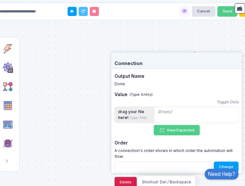
click at [128, 178] on button "Delete" at bounding box center [126, 182] width 22 height 10
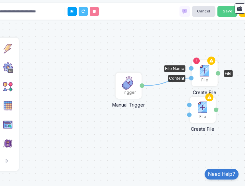
drag, startPoint x: 197, startPoint y: 65, endPoint x: 196, endPoint y: 72, distance: 7.3
click at [199, 72] on img at bounding box center [204, 70] width 13 height 13
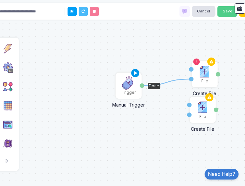
click at [136, 75] on icon at bounding box center [136, 73] width 8 height 9
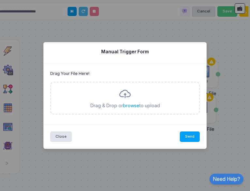
click at [132, 98] on div "Drag & Drop or browse to upload" at bounding box center [125, 98] width 150 height 33
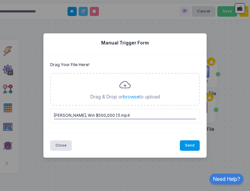
click at [193, 148] on button "Send" at bounding box center [190, 145] width 20 height 10
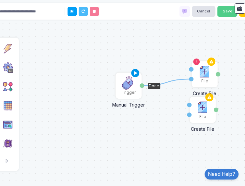
click at [137, 71] on icon at bounding box center [136, 73] width 8 height 9
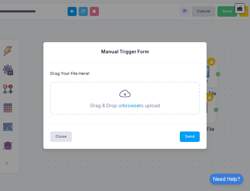
click at [224, 96] on ngb-modal-window "Manual Trigger Form Drag Your File Here! Drag & Drop or browse to upload More t…" at bounding box center [125, 95] width 250 height 191
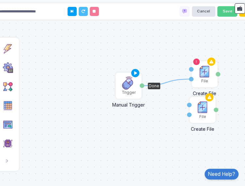
click at [139, 91] on div "Trigger" at bounding box center [128, 85] width 25 height 25
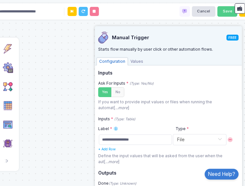
click at [81, 133] on div "1 File Create File File Name Content File File Create File File Name Content Fi…" at bounding box center [123, 93] width 252 height 186
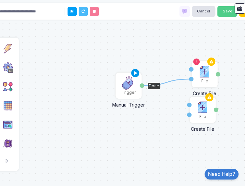
click at [135, 72] on icon at bounding box center [136, 73] width 8 height 9
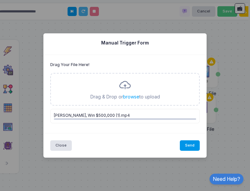
click at [193, 149] on button "Send" at bounding box center [190, 145] width 20 height 10
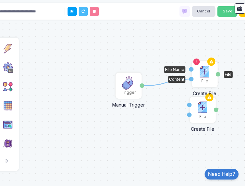
click at [201, 67] on img at bounding box center [204, 71] width 13 height 13
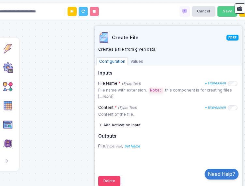
click at [75, 115] on div "1 File Create File File Name Content File File Create File File Name Content Fi…" at bounding box center [123, 93] width 252 height 186
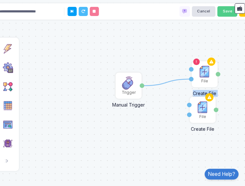
drag, startPoint x: 191, startPoint y: 70, endPoint x: 162, endPoint y: 64, distance: 28.9
click at [162, 64] on div "1 File Create File File Name Content File File Create File File Name Content Fi…" at bounding box center [123, 93] width 252 height 186
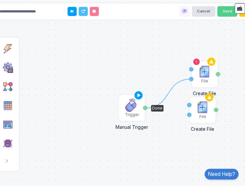
drag, startPoint x: 128, startPoint y: 82, endPoint x: 131, endPoint y: 105, distance: 23.2
click at [131, 105] on img at bounding box center [132, 105] width 13 height 13
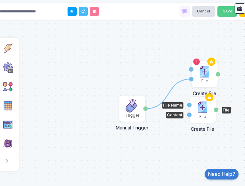
click at [193, 114] on div "File" at bounding box center [203, 109] width 25 height 25
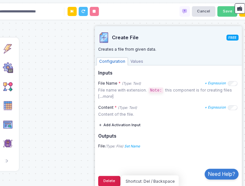
click at [114, 177] on button "Delete" at bounding box center [109, 181] width 22 height 10
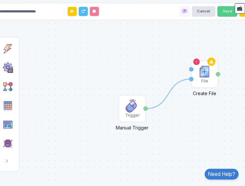
click at [116, 79] on div "1 File Create File File Name Content File Trigger Manual Trigger Done" at bounding box center [123, 93] width 252 height 186
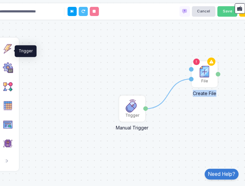
click at [10, 53] on img at bounding box center [8, 48] width 10 height 10
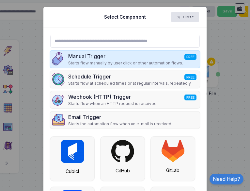
click at [90, 61] on p "Starts flow manually by user click or other automation flows." at bounding box center [125, 63] width 115 height 6
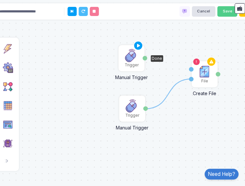
click at [132, 58] on img at bounding box center [131, 55] width 13 height 13
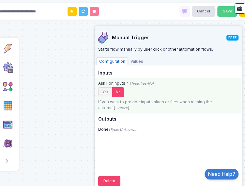
click at [103, 92] on button "Yes" at bounding box center [105, 92] width 14 height 10
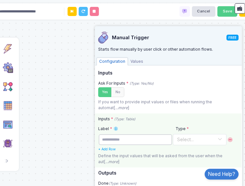
click at [138, 144] on input "text" at bounding box center [136, 139] width 74 height 10
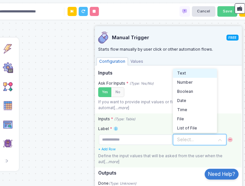
click at [189, 142] on div "Select..." at bounding box center [185, 139] width 17 height 7
click at [195, 72] on div "Text" at bounding box center [195, 73] width 36 height 6
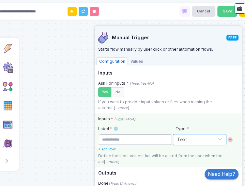
click at [138, 136] on input "text" at bounding box center [136, 139] width 74 height 10
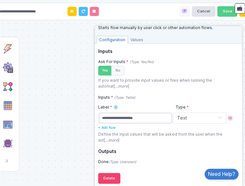
type input "**********"
click at [63, 149] on div "1 File Create File File Name Content File Trigger Manual Trigger Done Trigger M…" at bounding box center [123, 93] width 252 height 186
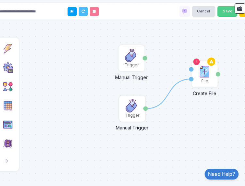
click at [148, 59] on div "1 File Create File File Name Content File Trigger Manual Trigger Done Trigger M…" at bounding box center [123, 93] width 252 height 186
drag, startPoint x: 144, startPoint y: 57, endPoint x: 190, endPoint y: 69, distance: 47.3
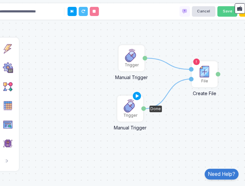
click at [131, 104] on img at bounding box center [130, 105] width 13 height 13
click at [134, 102] on img at bounding box center [130, 105] width 13 height 13
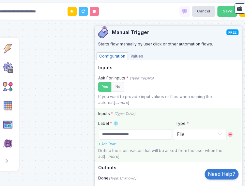
scroll to position [8, 0]
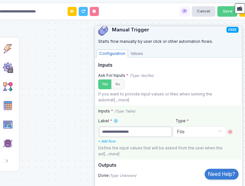
click at [125, 130] on input "**********" at bounding box center [136, 132] width 74 height 10
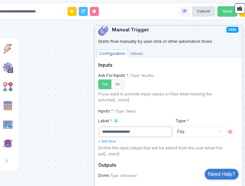
type input "**********"
click at [67, 127] on div "1 1 File Create File File Name Content File Trigger Manual Trigger Done Trigger…" at bounding box center [123, 93] width 252 height 186
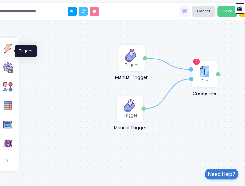
click at [7, 54] on img at bounding box center [8, 48] width 10 height 10
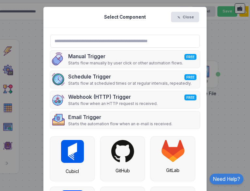
click at [35, 67] on ngb-modal-window "Select Component Close Manual Trigger FREE Starts flow manually by user click o…" at bounding box center [125, 95] width 250 height 191
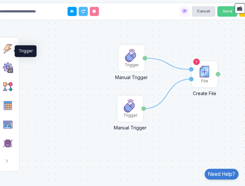
click at [9, 54] on img at bounding box center [8, 48] width 10 height 10
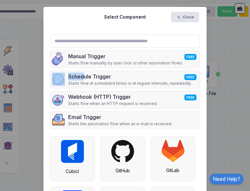
drag, startPoint x: 77, startPoint y: 77, endPoint x: 25, endPoint y: 86, distance: 52.4
click at [25, 86] on ngb-modal-window "Select Component Close Manual Trigger FREE Starts flow manually by user click o…" at bounding box center [125, 95] width 250 height 191
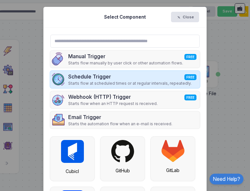
click at [89, 72] on div "Schedule Trigger FREE Starts flow at scheduled times or at regular intervals, r…" at bounding box center [125, 79] width 150 height 17
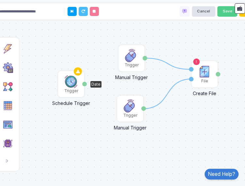
click at [71, 84] on img at bounding box center [71, 81] width 13 height 13
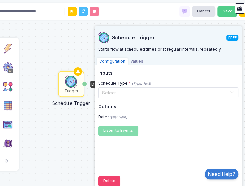
click at [86, 127] on div "1 1 File Create File File Name Content File Trigger Manual Trigger Done Trigger…" at bounding box center [123, 93] width 252 height 186
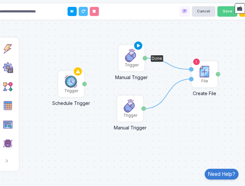
click at [137, 46] on icon at bounding box center [139, 45] width 8 height 9
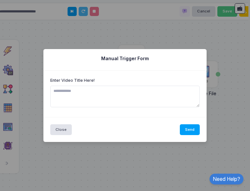
click at [118, 96] on textarea at bounding box center [125, 97] width 150 height 22
click at [84, 43] on ngb-modal-window "Manual Trigger Form Enter Video Title Here! Close Send" at bounding box center [125, 95] width 250 height 191
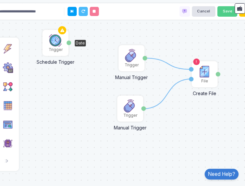
drag, startPoint x: 78, startPoint y: 84, endPoint x: 63, endPoint y: 43, distance: 44.3
click at [63, 43] on div "Trigger" at bounding box center [55, 42] width 25 height 25
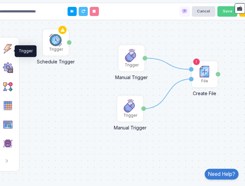
click at [9, 54] on img at bounding box center [8, 48] width 10 height 10
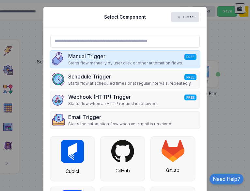
click at [86, 55] on div "Manual Trigger FREE" at bounding box center [125, 56] width 115 height 8
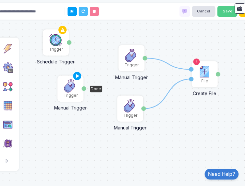
click at [71, 89] on img at bounding box center [70, 85] width 13 height 13
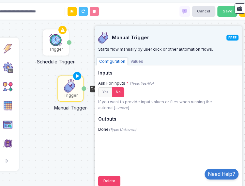
click at [73, 156] on div "1 1 File Create File File Name Content File Trigger Manual Trigger Done Trigger…" at bounding box center [123, 93] width 252 height 186
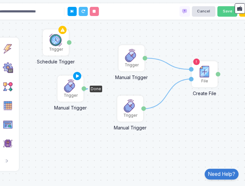
drag, startPoint x: 84, startPoint y: 87, endPoint x: 84, endPoint y: 93, distance: 6.2
click at [84, 93] on div "Done" at bounding box center [84, 88] width 5 height 25
click at [120, 64] on div "Trigger" at bounding box center [131, 58] width 25 height 25
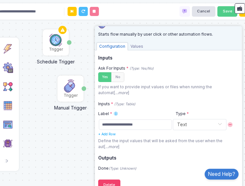
scroll to position [22, 0]
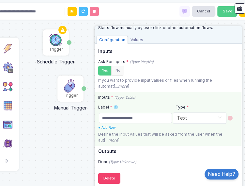
click at [110, 127] on link "+ Add Row" at bounding box center [107, 128] width 18 height 4
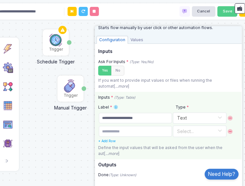
click at [228, 131] on span at bounding box center [231, 132] width 6 height 6
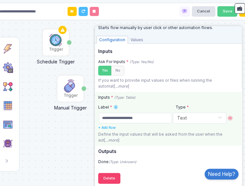
click at [85, 147] on div "1 1 File Create File File Name Content File Trigger Manual Trigger Done Trigger…" at bounding box center [123, 93] width 252 height 186
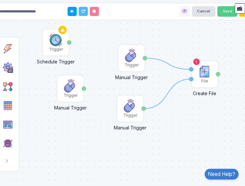
scroll to position [5, 0]
drag, startPoint x: 83, startPoint y: 83, endPoint x: 118, endPoint y: 53, distance: 46.8
drag, startPoint x: 82, startPoint y: 83, endPoint x: 144, endPoint y: 54, distance: 67.9
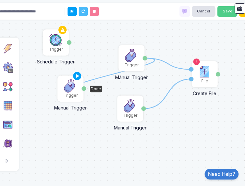
drag, startPoint x: 146, startPoint y: 58, endPoint x: 84, endPoint y: 89, distance: 69.9
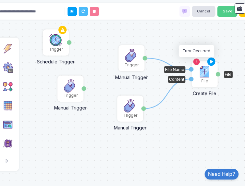
click at [196, 61] on icon at bounding box center [197, 62] width 4 height 4
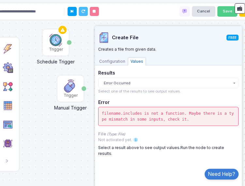
click at [94, 136] on div "1 1 File Create File File Name Content File Trigger Manual Trigger Done Trigger…" at bounding box center [123, 93] width 252 height 186
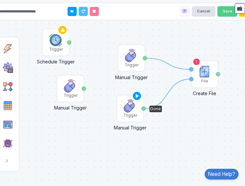
click at [129, 101] on img at bounding box center [130, 105] width 13 height 13
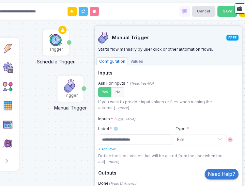
scroll to position [22, 0]
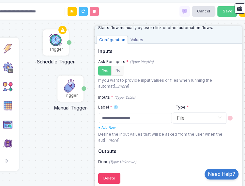
click at [63, 153] on div "1 1 File Create File File Name Content File Trigger Manual Trigger Done Trigger…" at bounding box center [123, 93] width 252 height 186
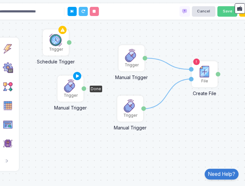
click at [66, 101] on div "Trigger" at bounding box center [70, 88] width 25 height 25
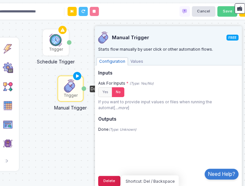
click at [116, 178] on button "Delete" at bounding box center [109, 181] width 22 height 10
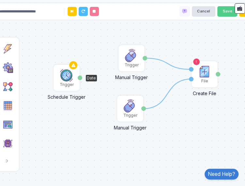
drag, startPoint x: 61, startPoint y: 49, endPoint x: 72, endPoint y: 85, distance: 37.6
click at [72, 85] on div "Trigger" at bounding box center [67, 85] width 14 height 6
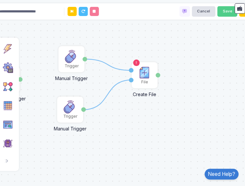
drag, startPoint x: 204, startPoint y: 119, endPoint x: 144, endPoint y: 120, distance: 60.2
click at [144, 120] on div "1 1 File Create File File Name Content File Trigger Manual Trigger Done Trigger…" at bounding box center [123, 93] width 252 height 186
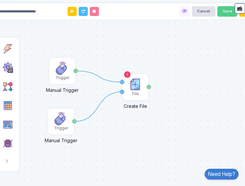
drag, startPoint x: 158, startPoint y: 129, endPoint x: 148, endPoint y: 141, distance: 15.3
click at [148, 141] on div "1 1 File Create File File Name Content File Trigger Manual Trigger Done Trigger…" at bounding box center [123, 93] width 252 height 186
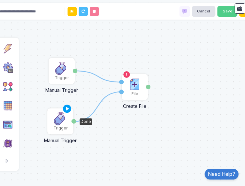
click at [69, 129] on div "Trigger" at bounding box center [60, 121] width 25 height 25
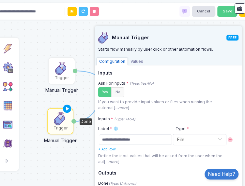
click at [82, 155] on div "1 1 File Create File File Name Content File Trigger Manual Trigger Done Trigger…" at bounding box center [123, 93] width 252 height 186
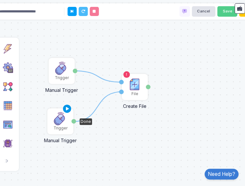
click at [65, 109] on icon at bounding box center [67, 108] width 8 height 9
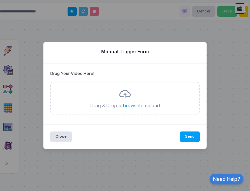
click at [126, 106] on label "browse" at bounding box center [131, 105] width 16 height 7
click at [0, 0] on here\! "browse" at bounding box center [0, 0] width 0 height 0
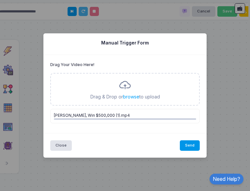
click at [200, 148] on button "Send" at bounding box center [190, 145] width 20 height 10
click at [197, 146] on button "Send" at bounding box center [190, 145] width 20 height 10
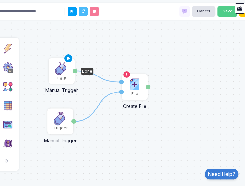
click at [68, 57] on icon at bounding box center [69, 58] width 8 height 9
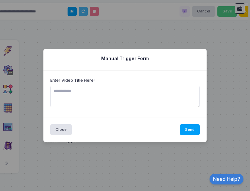
click at [89, 99] on textarea at bounding box center [125, 97] width 150 height 22
type textarea "**********"
click at [187, 133] on button "Send" at bounding box center [190, 129] width 20 height 10
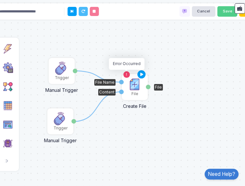
click at [128, 74] on icon at bounding box center [127, 75] width 4 height 4
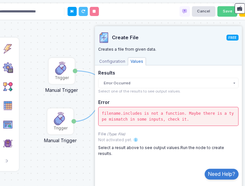
click at [171, 121] on div "filename.includes is not a function. Maybe there is a type mismatch in some inp…" at bounding box center [168, 116] width 141 height 19
drag, startPoint x: 171, startPoint y: 121, endPoint x: 152, endPoint y: 117, distance: 20.1
click at [152, 117] on div "filename.includes is not a function. Maybe there is a type mismatch in some inp…" at bounding box center [168, 116] width 141 height 19
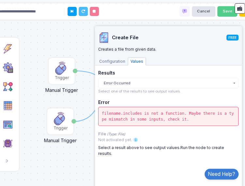
click at [168, 117] on div "filename.includes is not a function. Maybe there is a type mismatch in some inp…" at bounding box center [168, 116] width 141 height 19
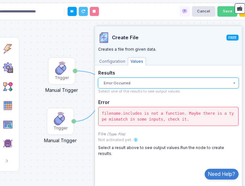
click at [152, 80] on button "Error Occurred" at bounding box center [168, 83] width 141 height 10
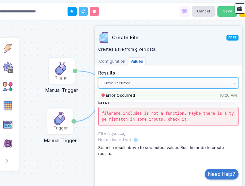
click at [152, 80] on button "Error Occurred" at bounding box center [168, 83] width 141 height 10
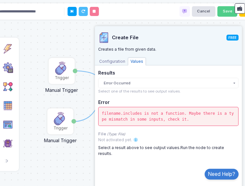
click at [86, 144] on div "1 1 File Create File File Name Content File Trigger Manual Trigger Done Trigger…" at bounding box center [123, 93] width 252 height 186
